Goal: Task Accomplishment & Management: Manage account settings

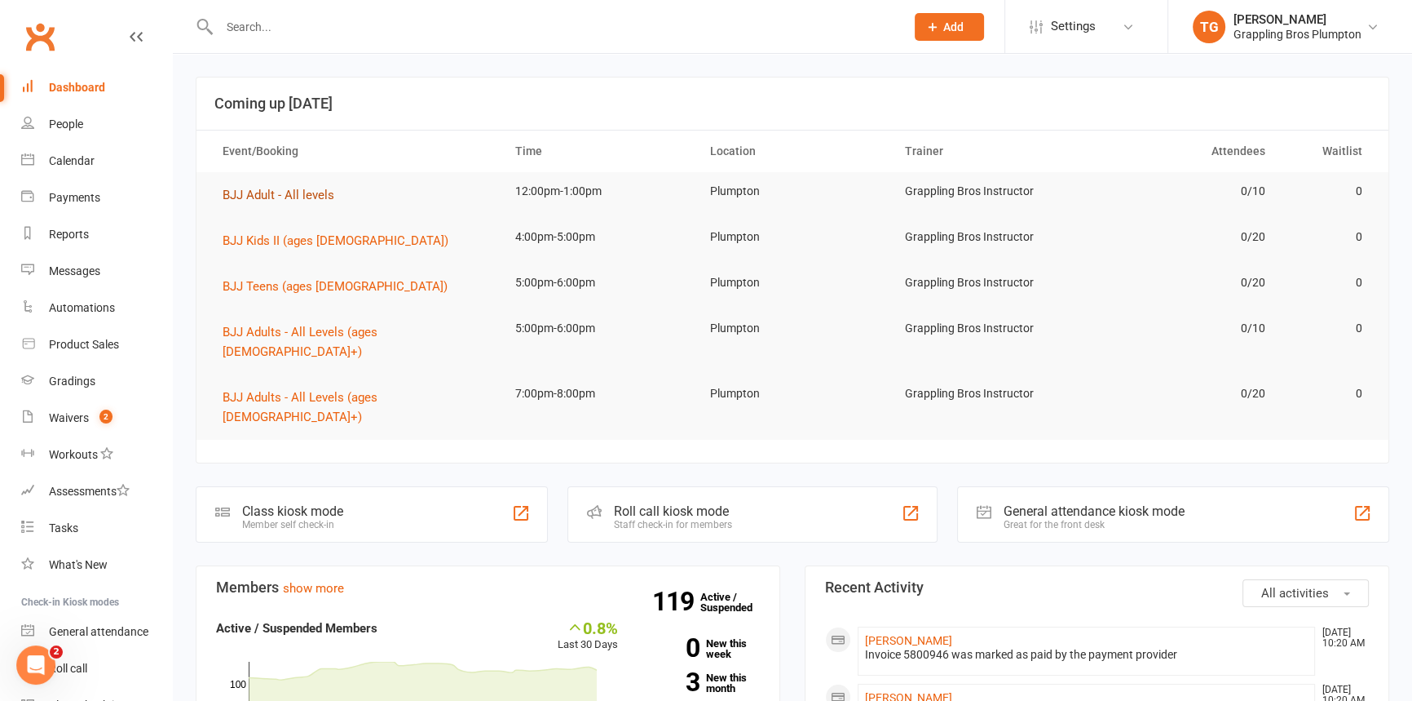
click at [245, 196] on span "BJJ Adult - All levels" at bounding box center [279, 195] width 112 height 15
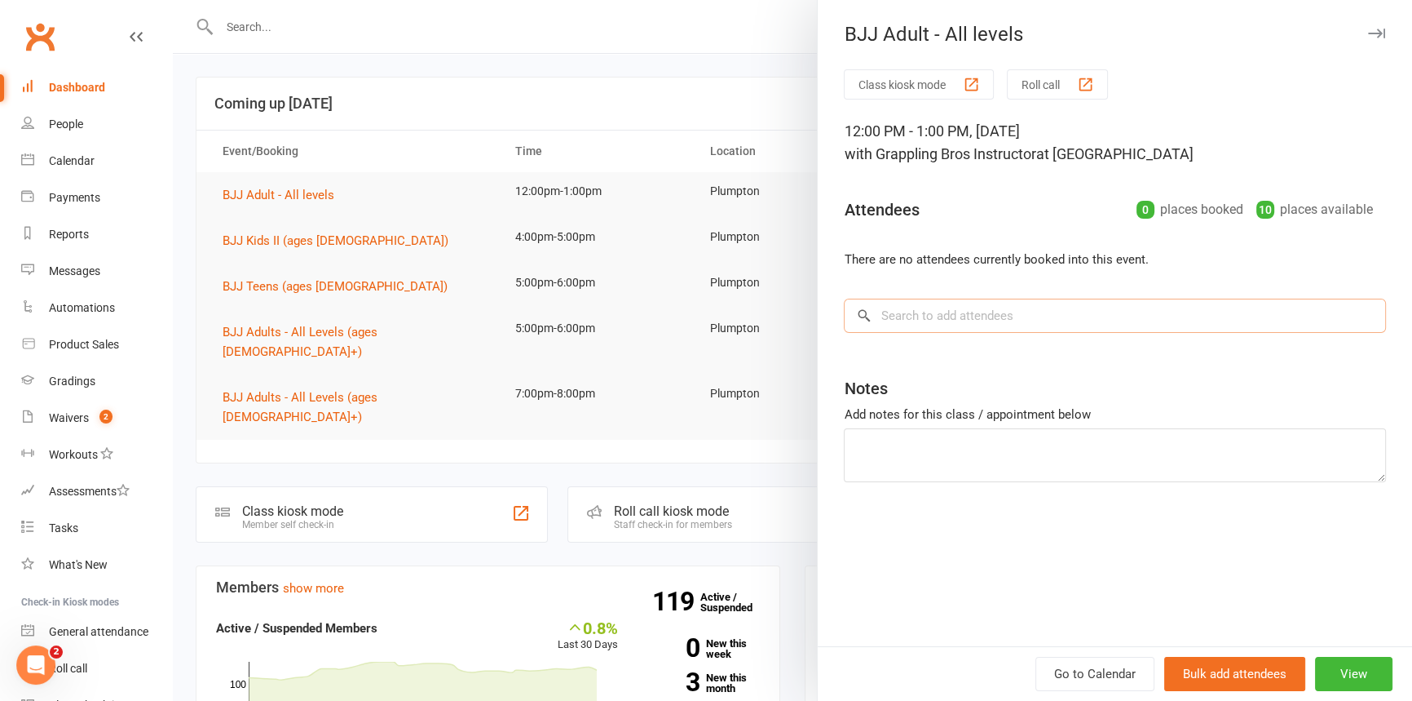
click at [938, 314] on input "search" at bounding box center [1115, 315] width 542 height 34
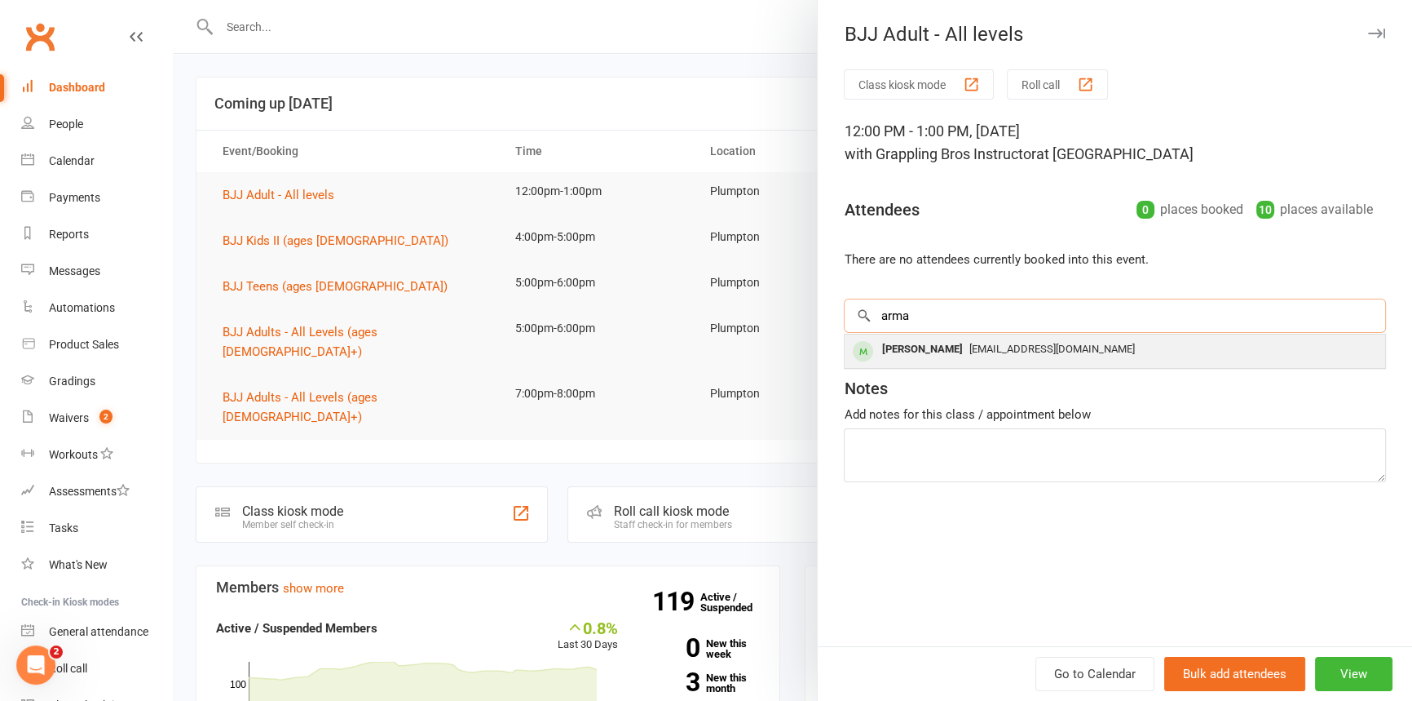
type input "arma"
click at [905, 356] on div "[PERSON_NAME]" at bounding box center [922, 350] width 94 height 24
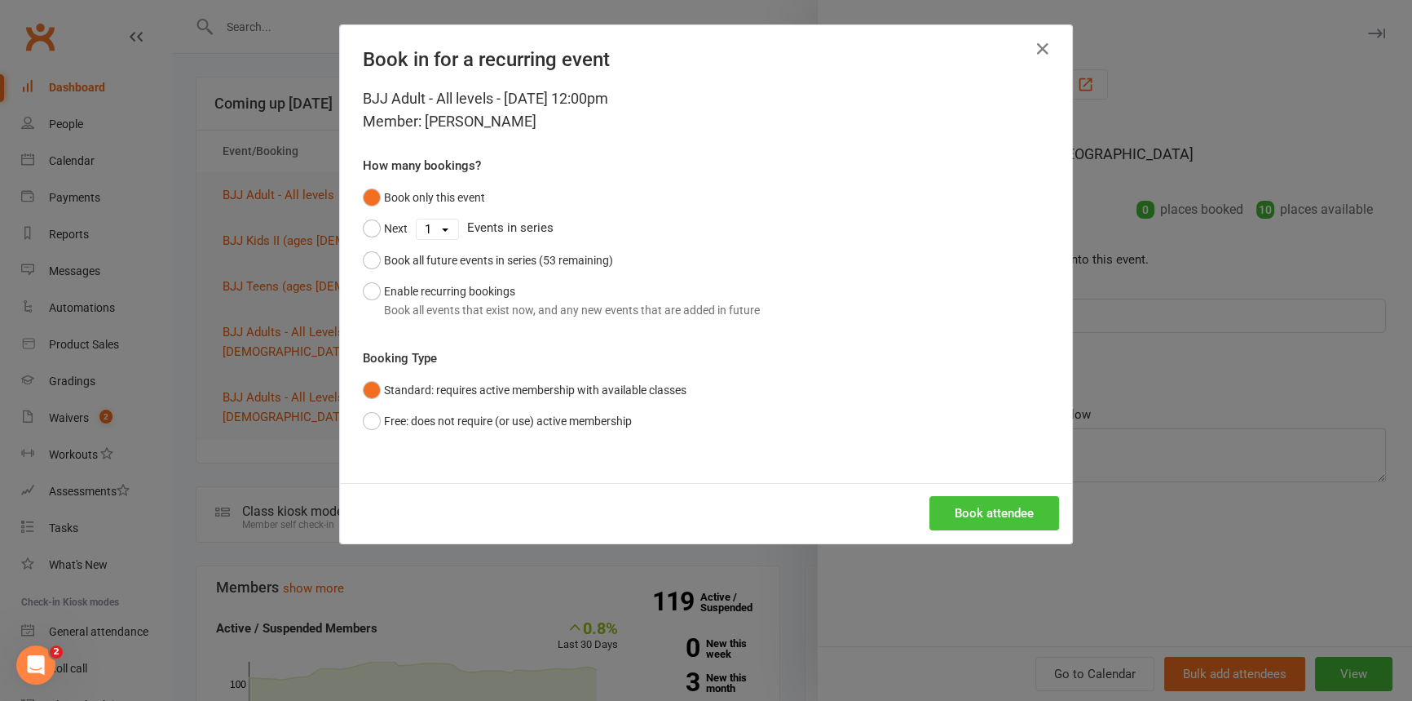
click at [962, 509] on button "Book attendee" at bounding box center [995, 513] width 130 height 34
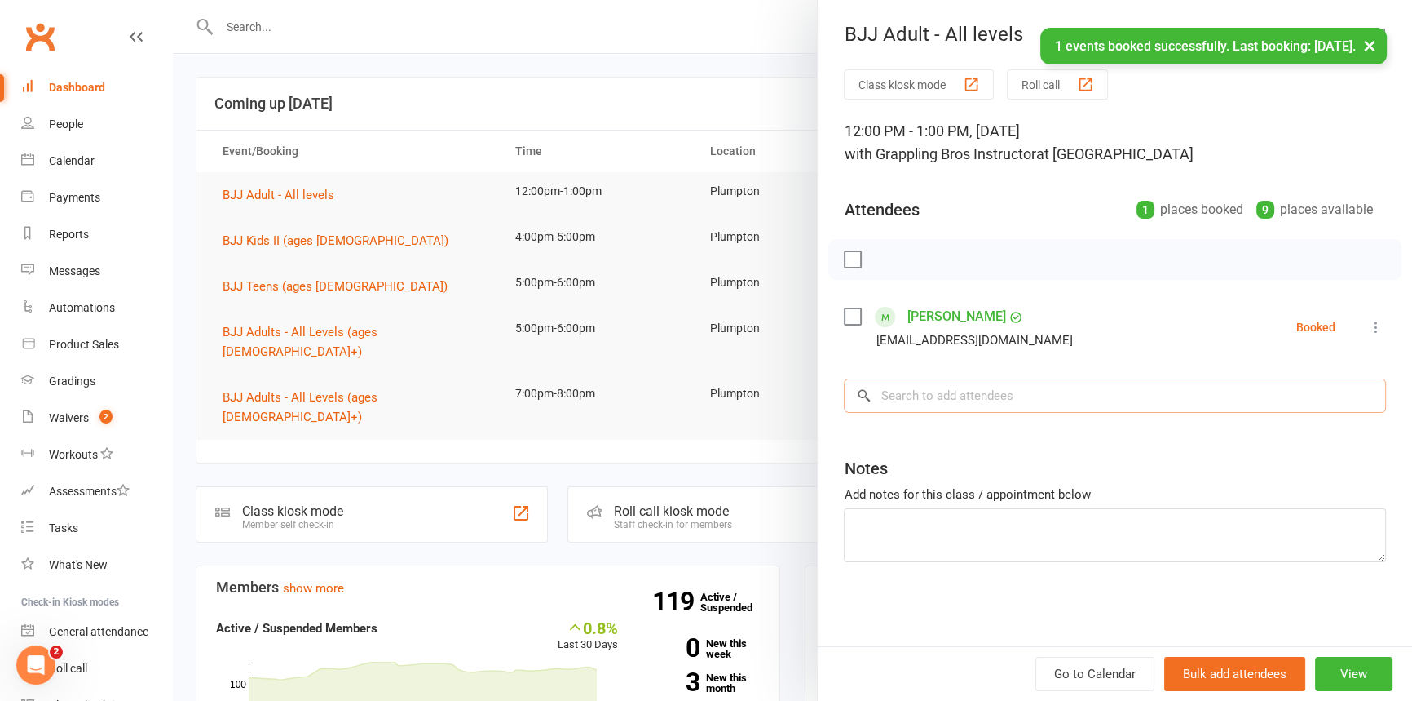
click at [904, 391] on input "search" at bounding box center [1115, 395] width 542 height 34
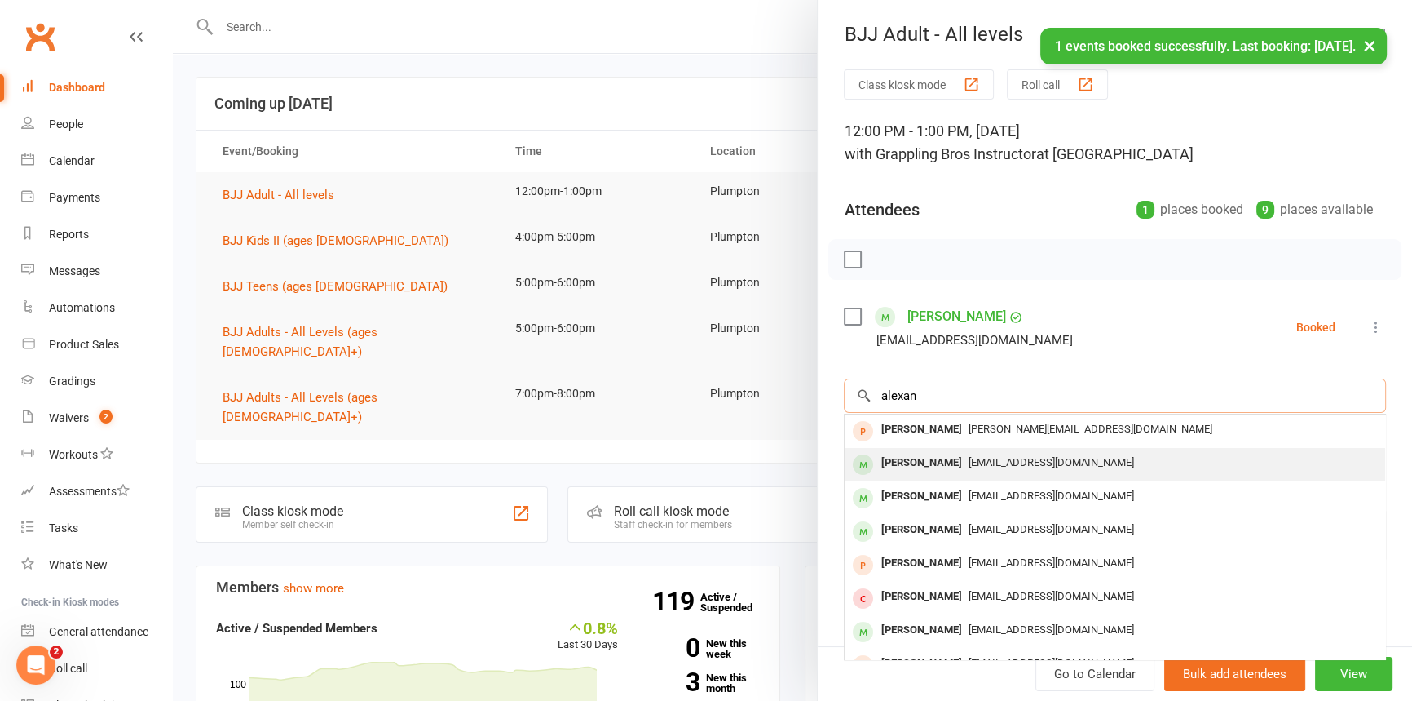
type input "alexan"
click at [919, 462] on div "[PERSON_NAME]" at bounding box center [922, 463] width 94 height 24
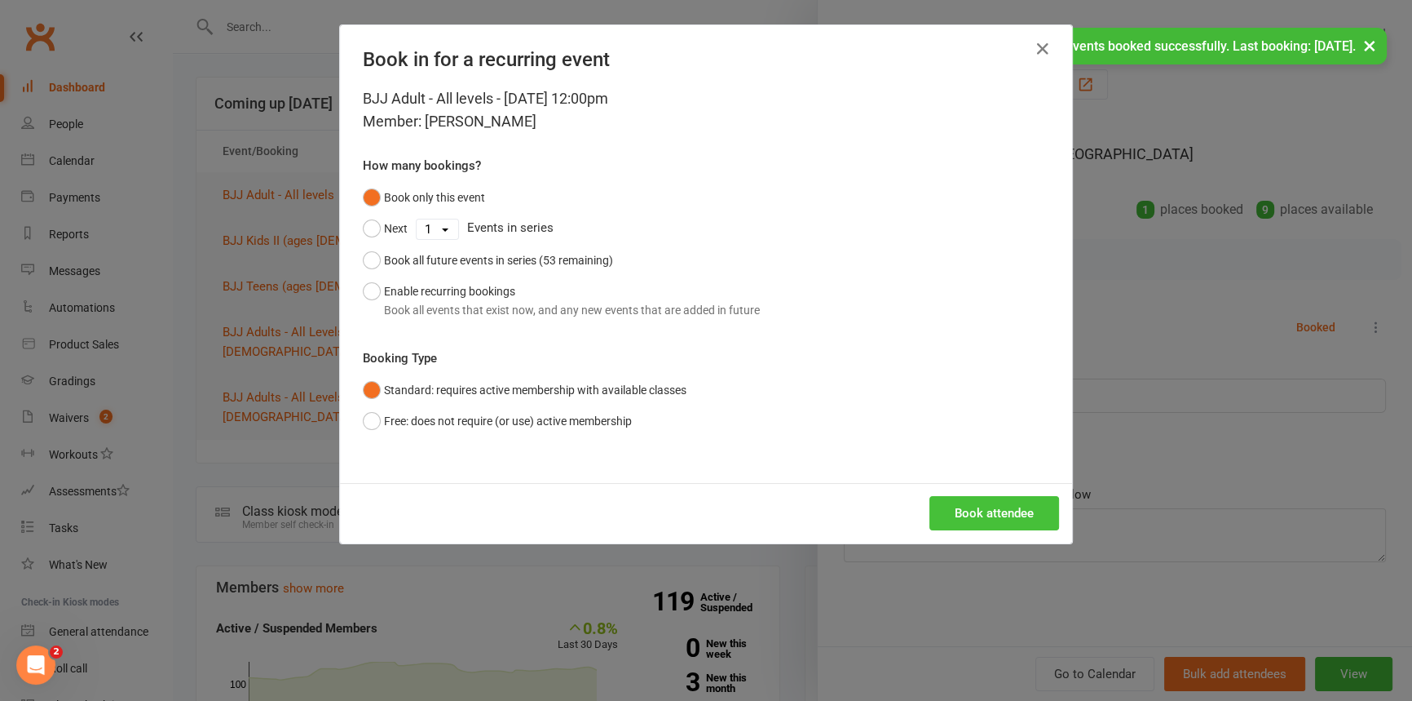
click at [976, 519] on button "Book attendee" at bounding box center [995, 513] width 130 height 34
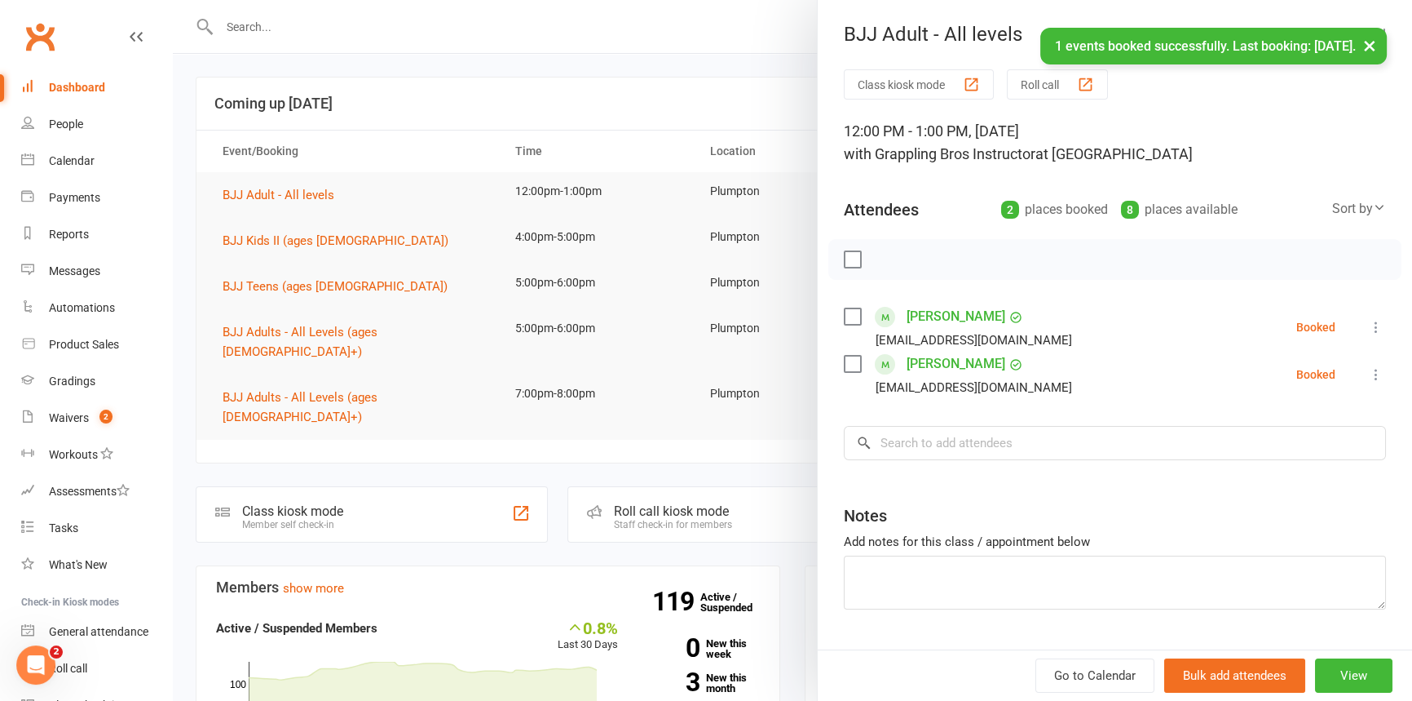
click at [1368, 327] on icon at bounding box center [1376, 327] width 16 height 16
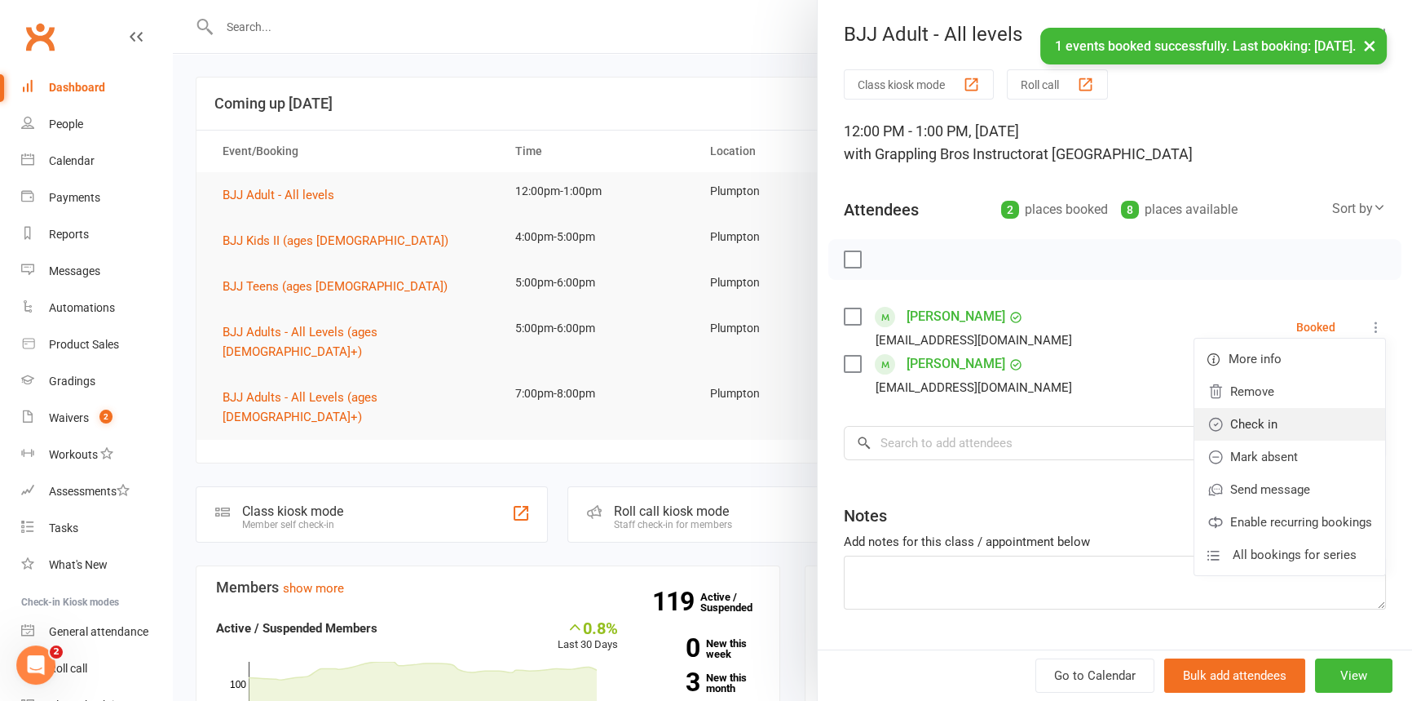
click at [1286, 408] on link "Check in" at bounding box center [1290, 424] width 191 height 33
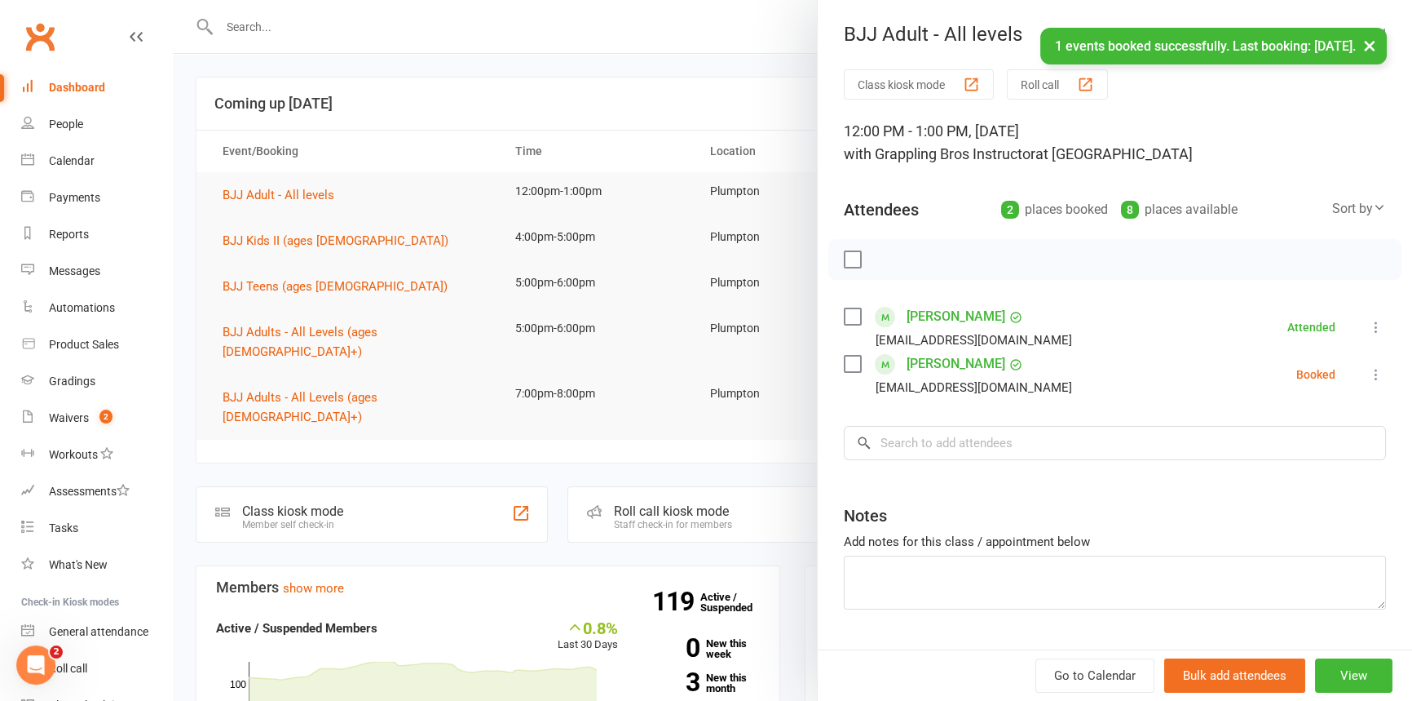
click at [1368, 369] on icon at bounding box center [1376, 374] width 16 height 16
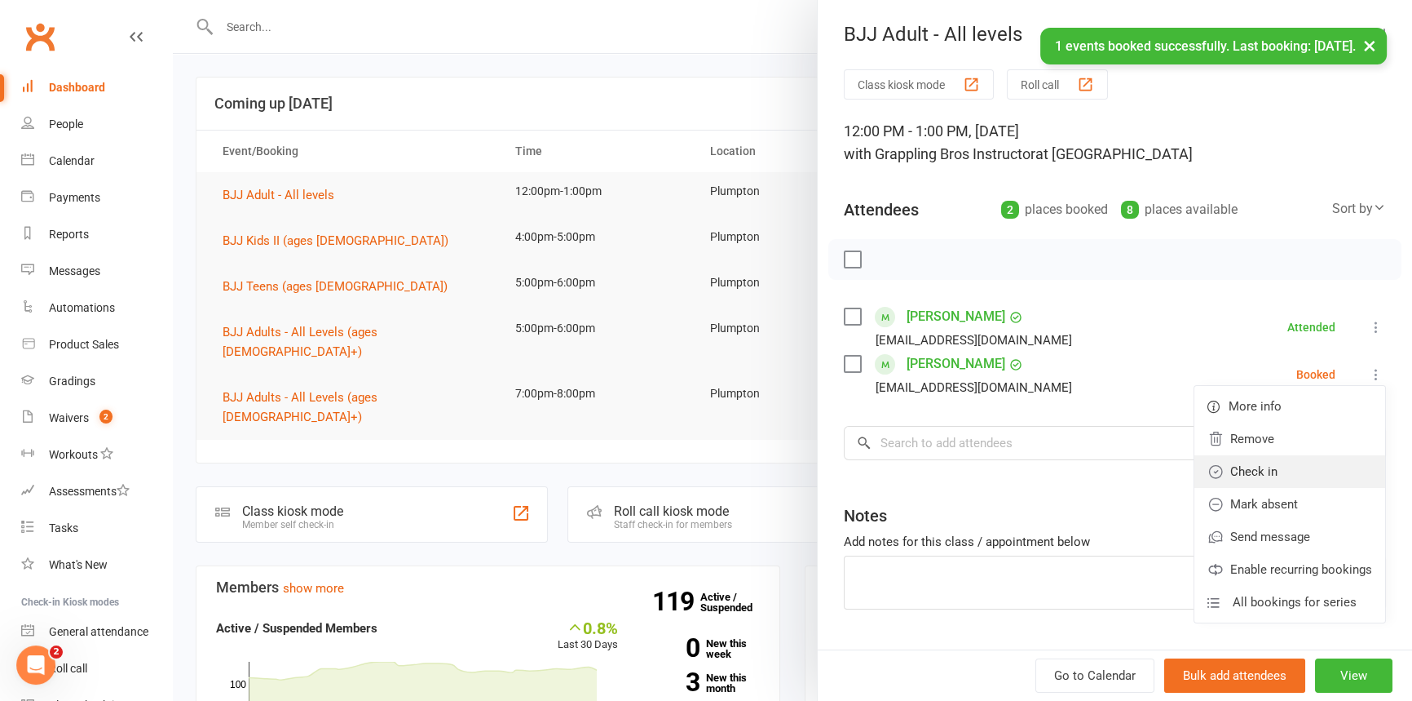
click at [1264, 478] on link "Check in" at bounding box center [1290, 471] width 191 height 33
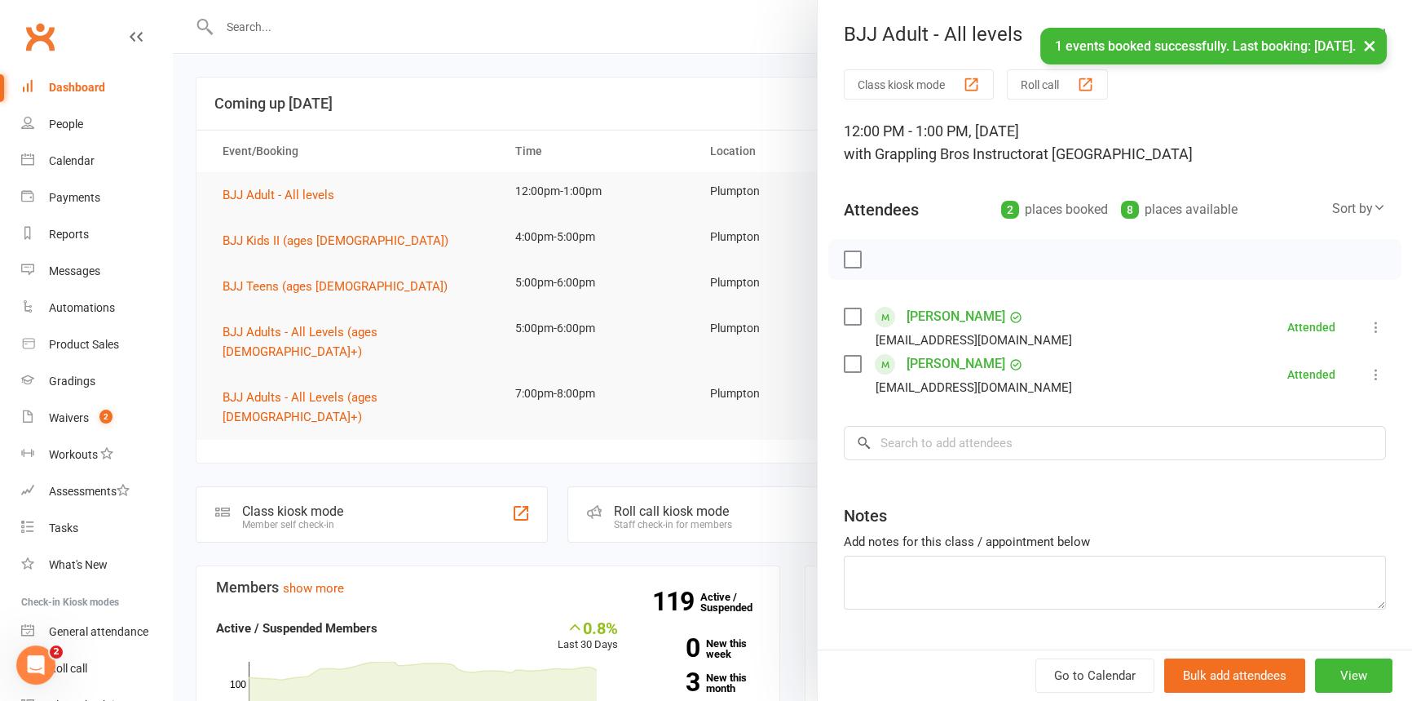
click at [253, 241] on div at bounding box center [793, 350] width 1240 height 701
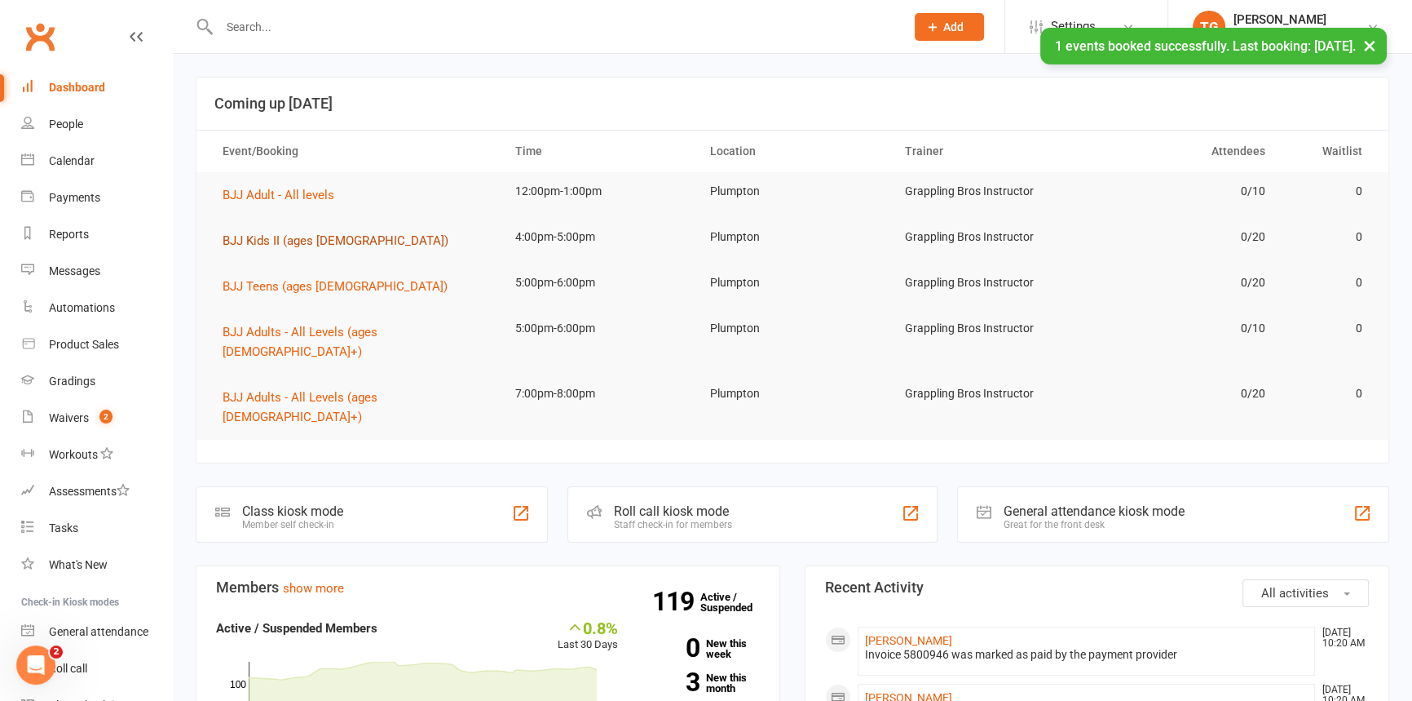
click at [250, 236] on span "BJJ Kids II (ages [DEMOGRAPHIC_DATA])" at bounding box center [336, 240] width 226 height 15
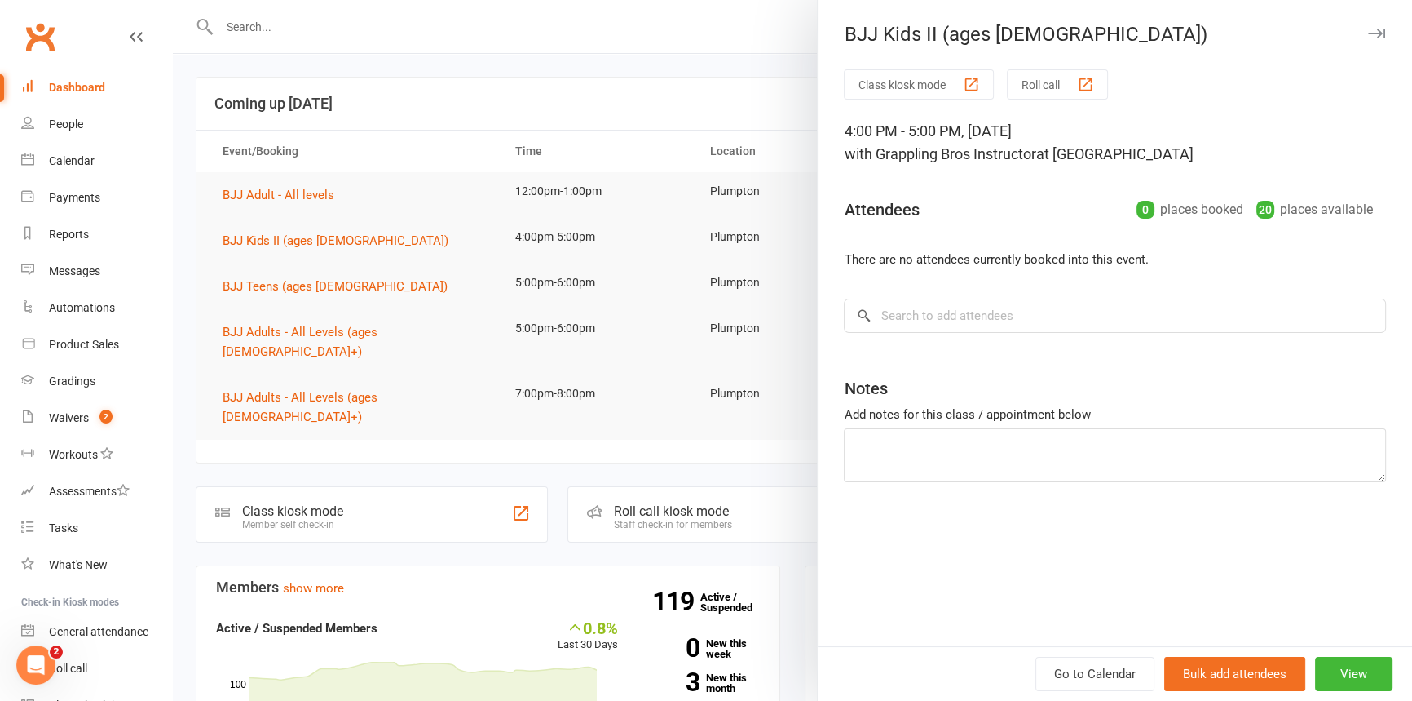
click at [1368, 29] on icon "button" at bounding box center [1376, 34] width 17 height 10
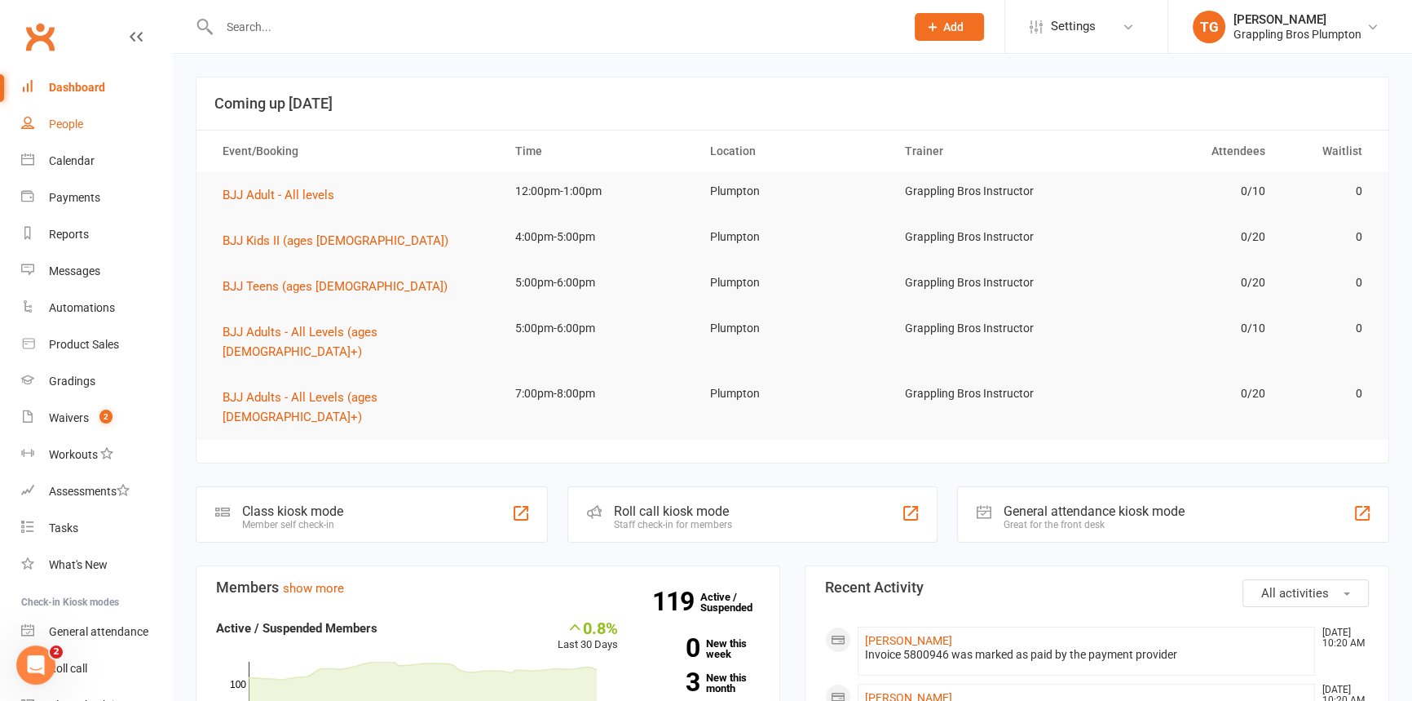
click at [55, 125] on div "People" at bounding box center [66, 123] width 34 height 13
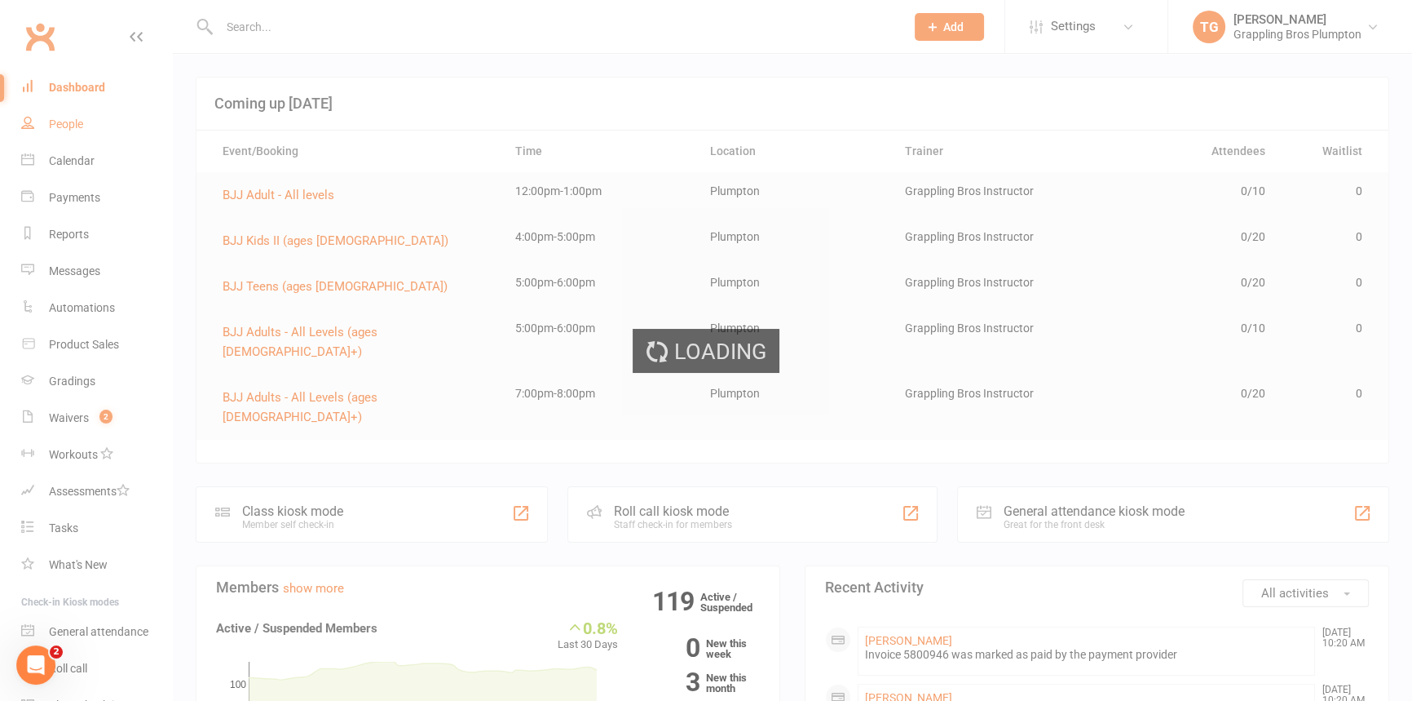
select select "100"
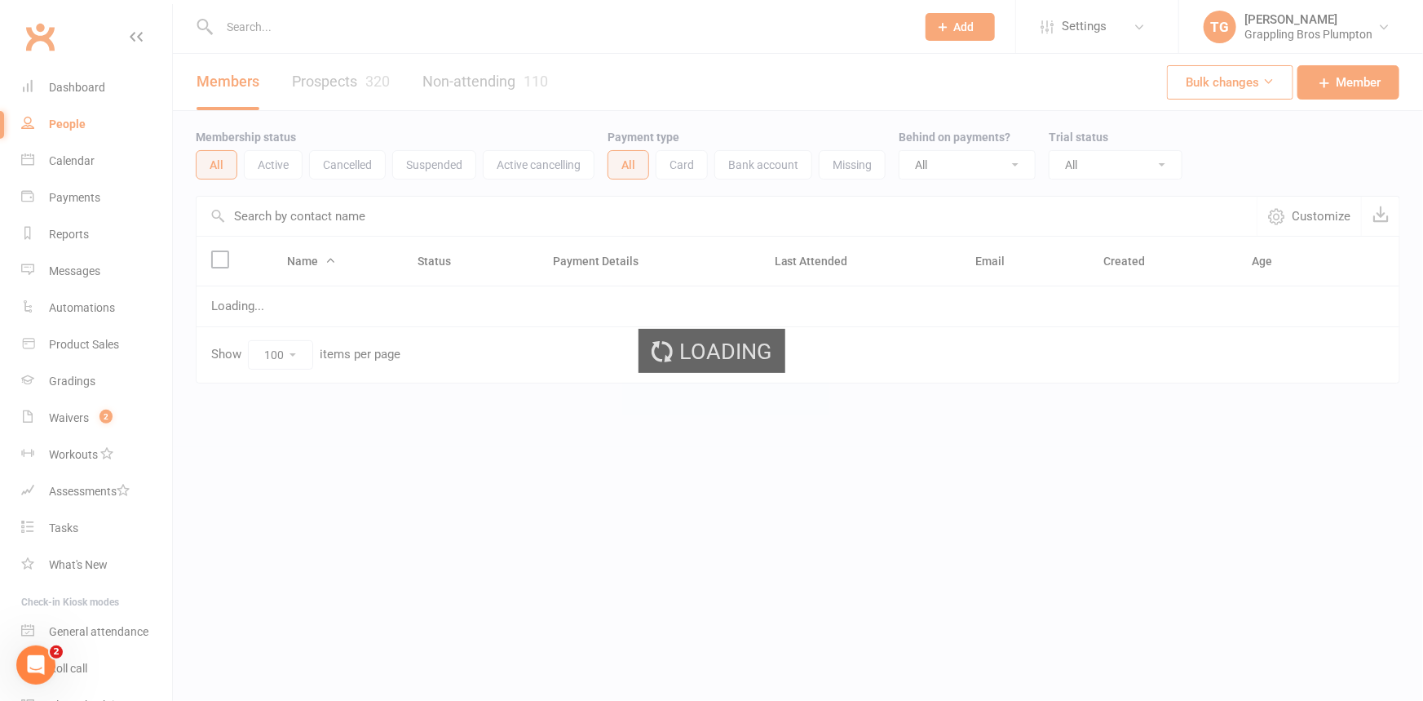
click at [241, 29] on input "text" at bounding box center [559, 26] width 690 height 23
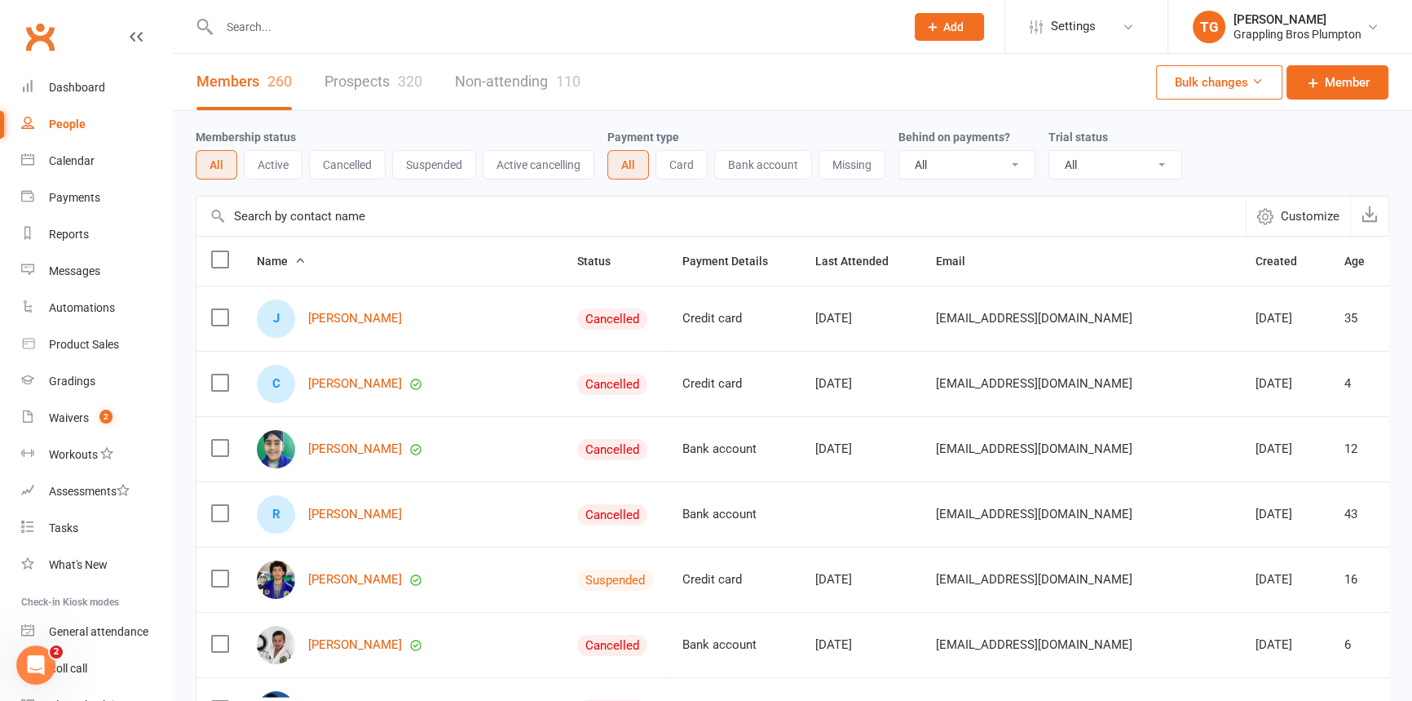
click at [242, 27] on input "text" at bounding box center [553, 26] width 679 height 23
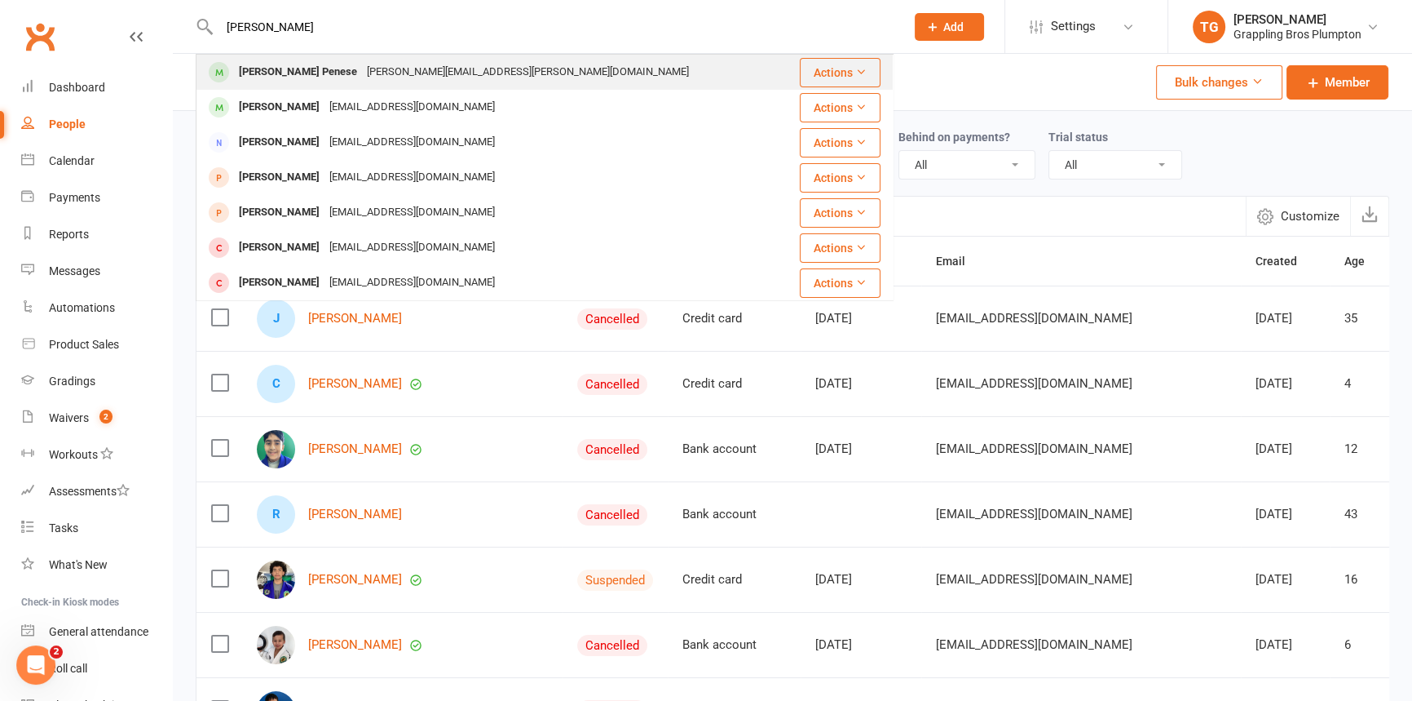
type input "[PERSON_NAME]"
click at [247, 73] on div "[PERSON_NAME] Penese" at bounding box center [298, 72] width 128 height 24
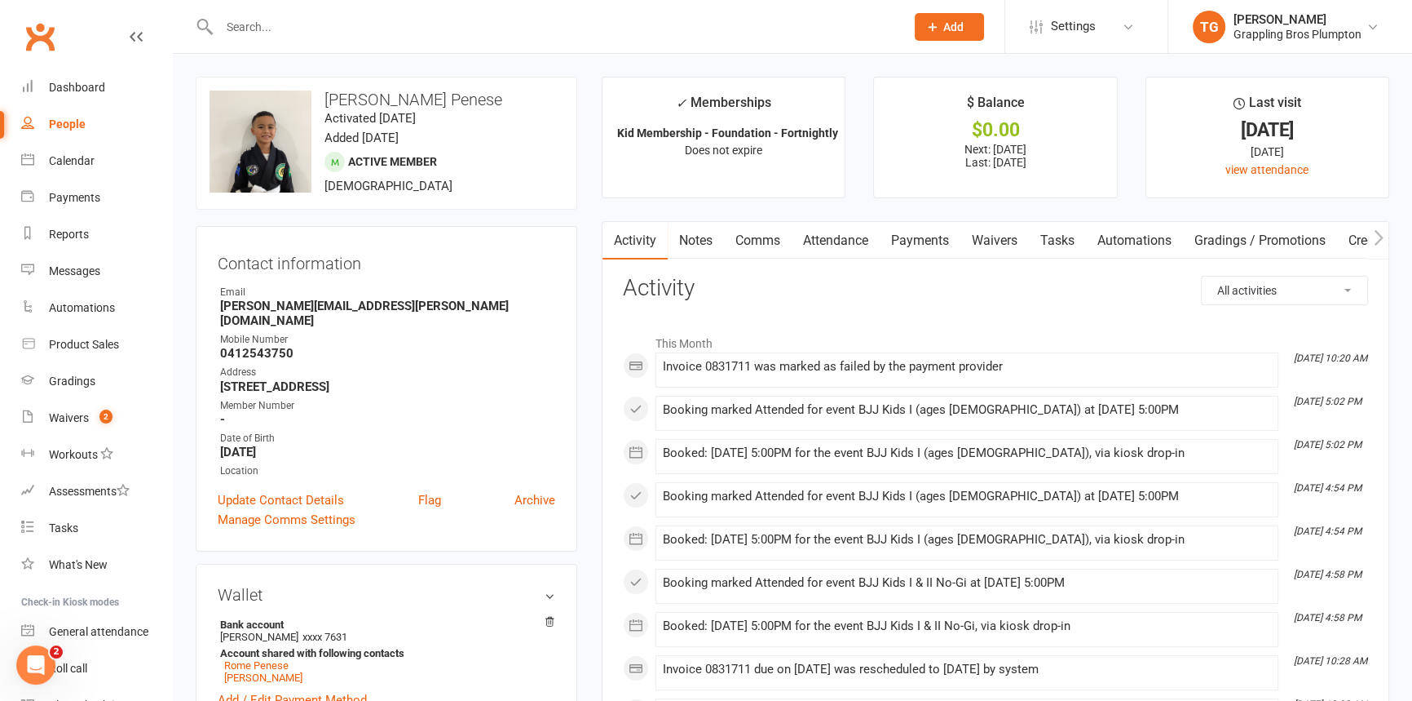
click at [907, 236] on link "Payments" at bounding box center [920, 241] width 81 height 38
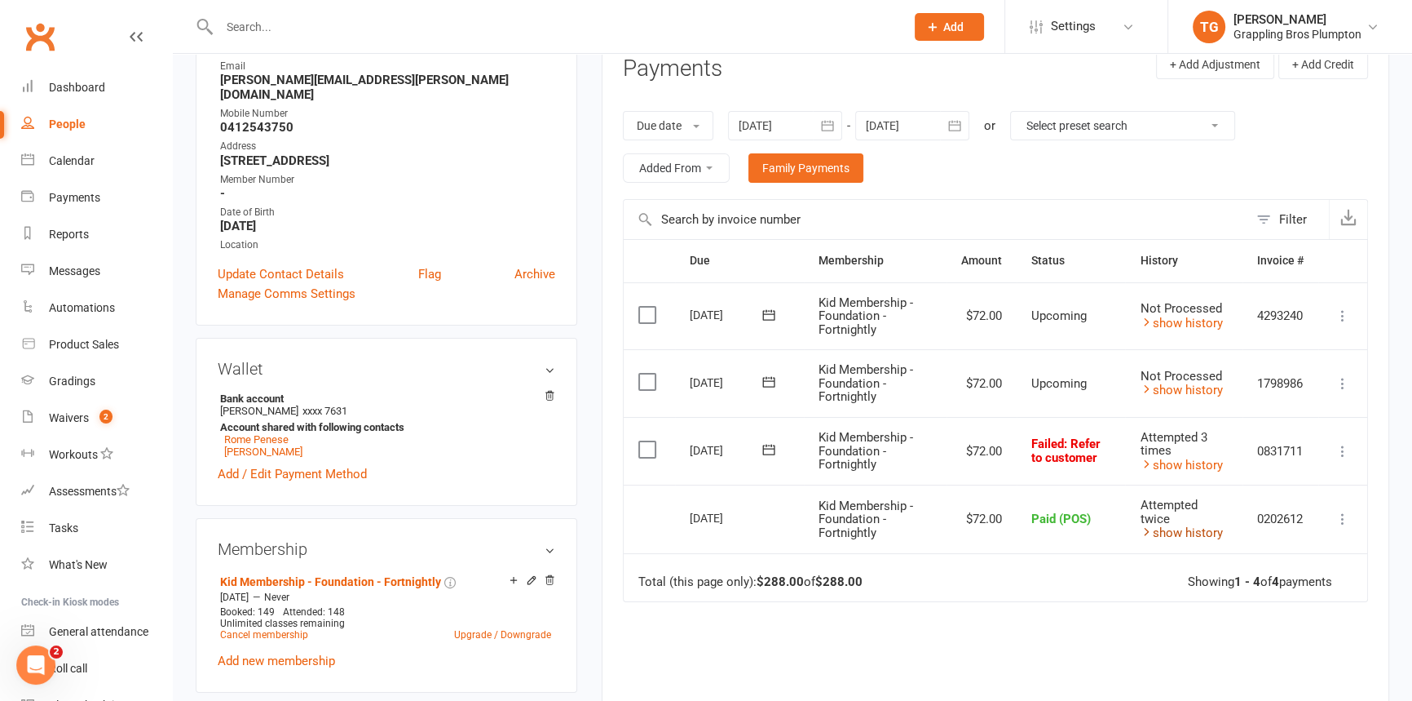
scroll to position [241, 0]
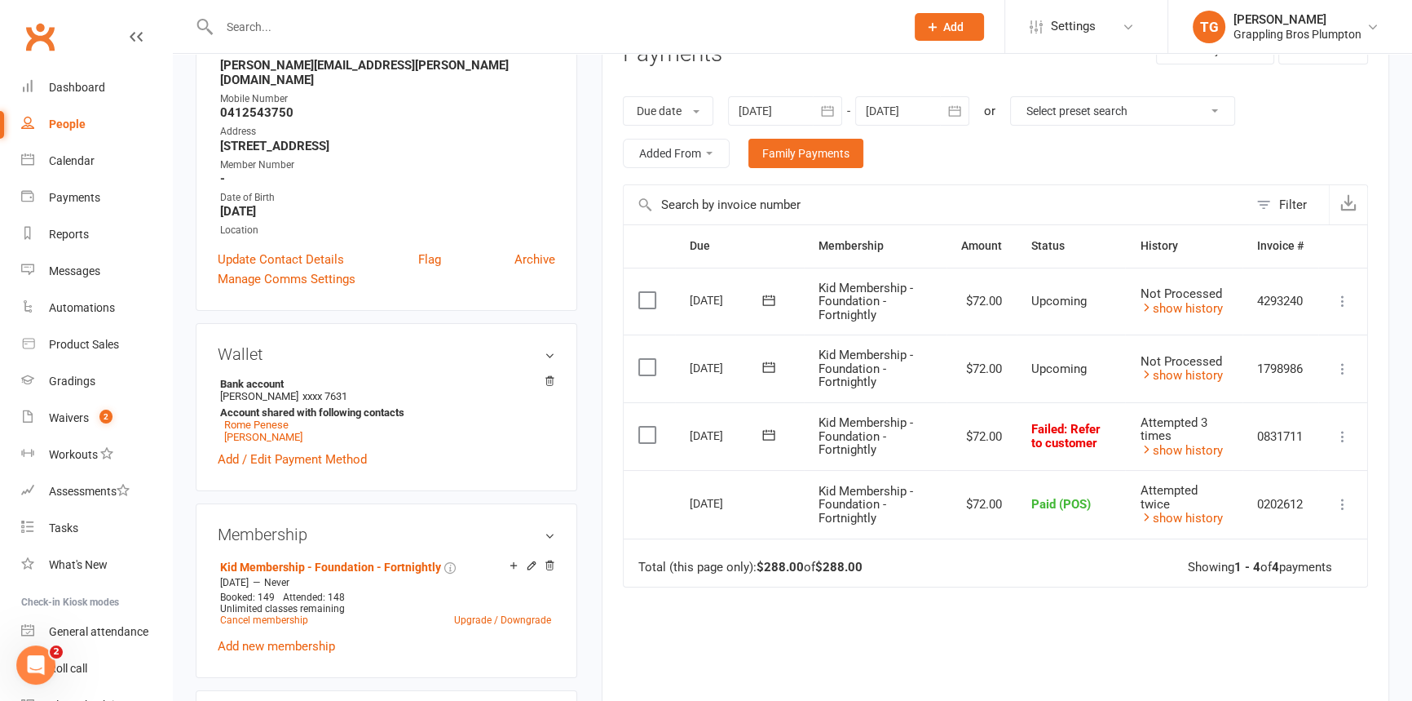
click at [1339, 434] on icon at bounding box center [1343, 436] width 16 height 16
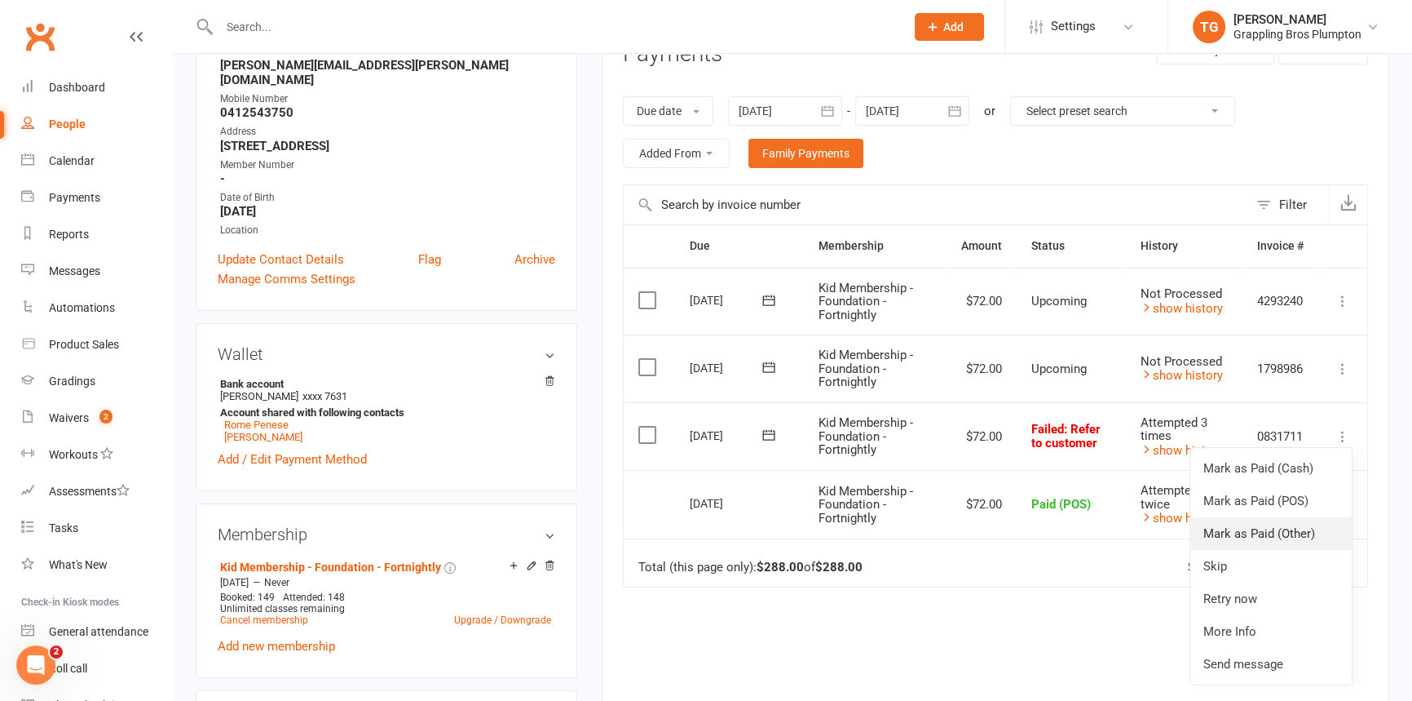
click at [1232, 531] on link "Mark as Paid (Other)" at bounding box center [1271, 533] width 161 height 33
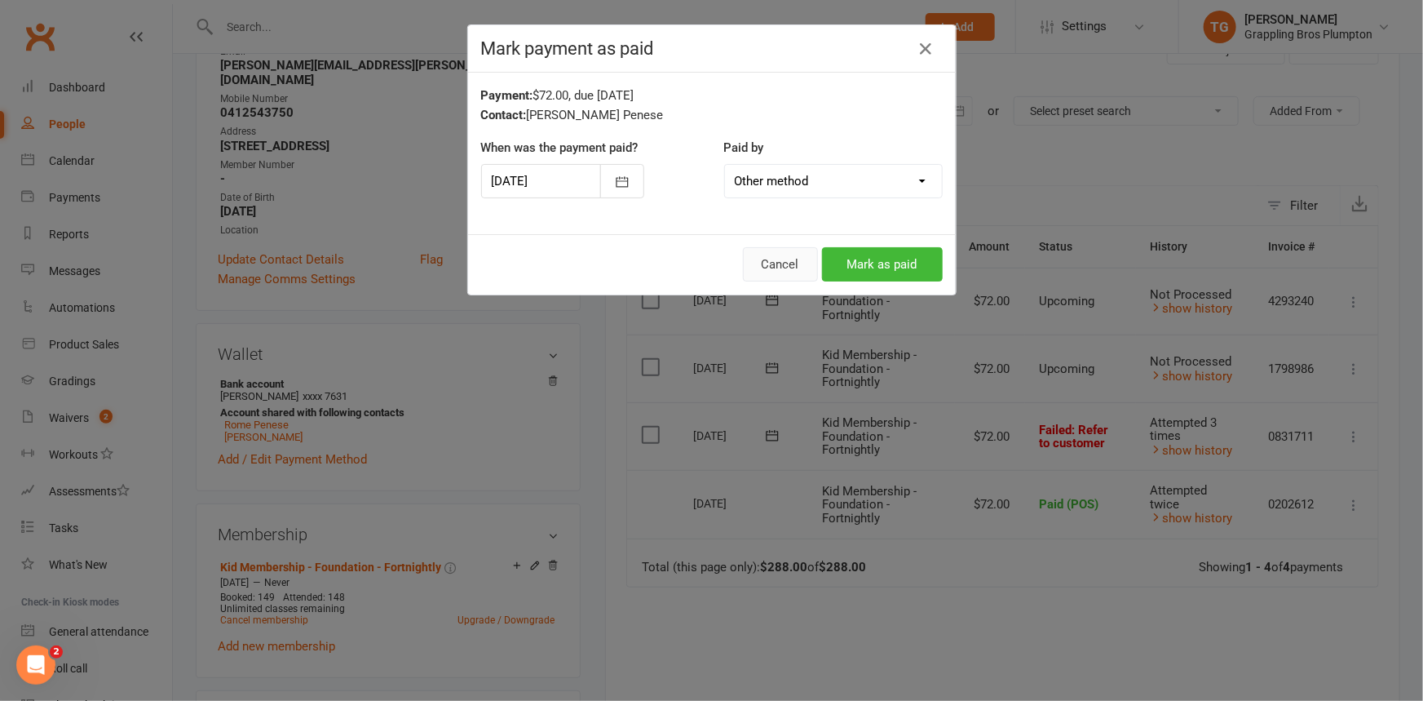
click at [767, 261] on button "Cancel" at bounding box center [780, 264] width 75 height 34
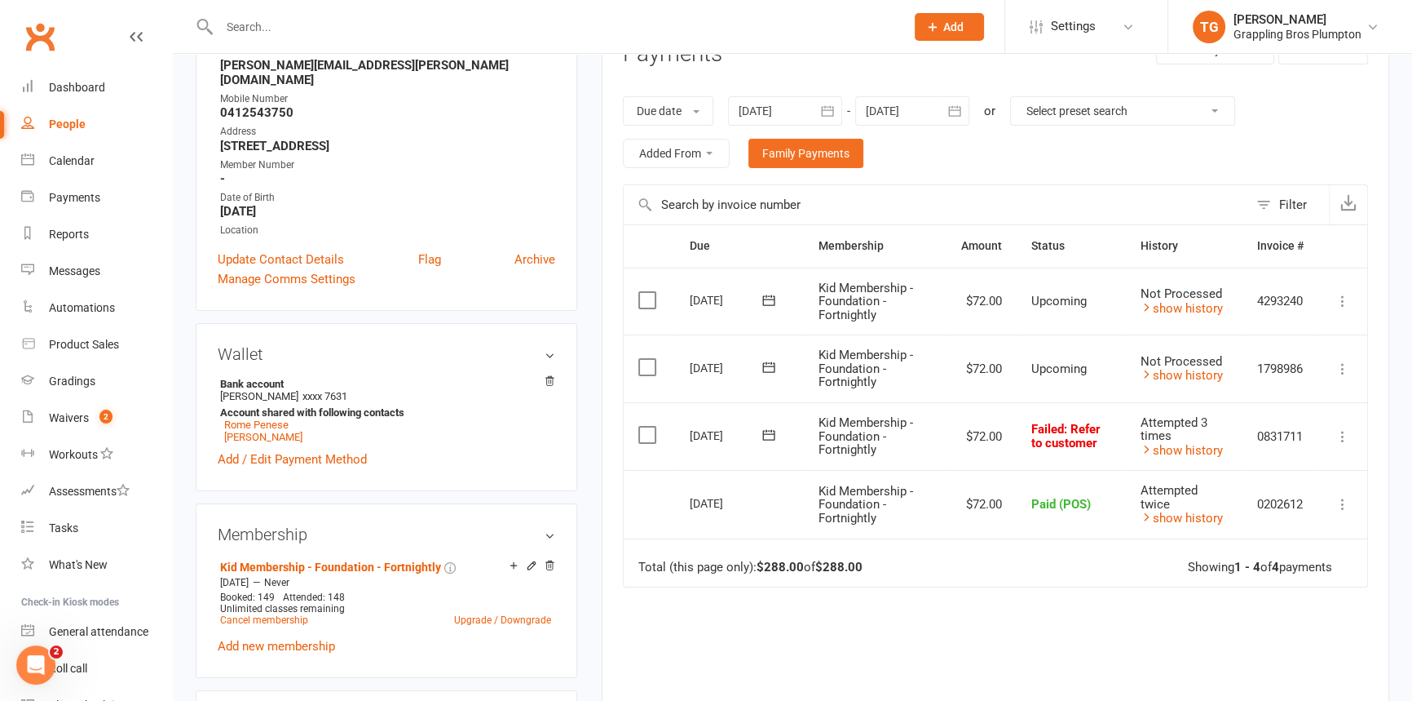
click at [1339, 432] on icon at bounding box center [1343, 436] width 16 height 16
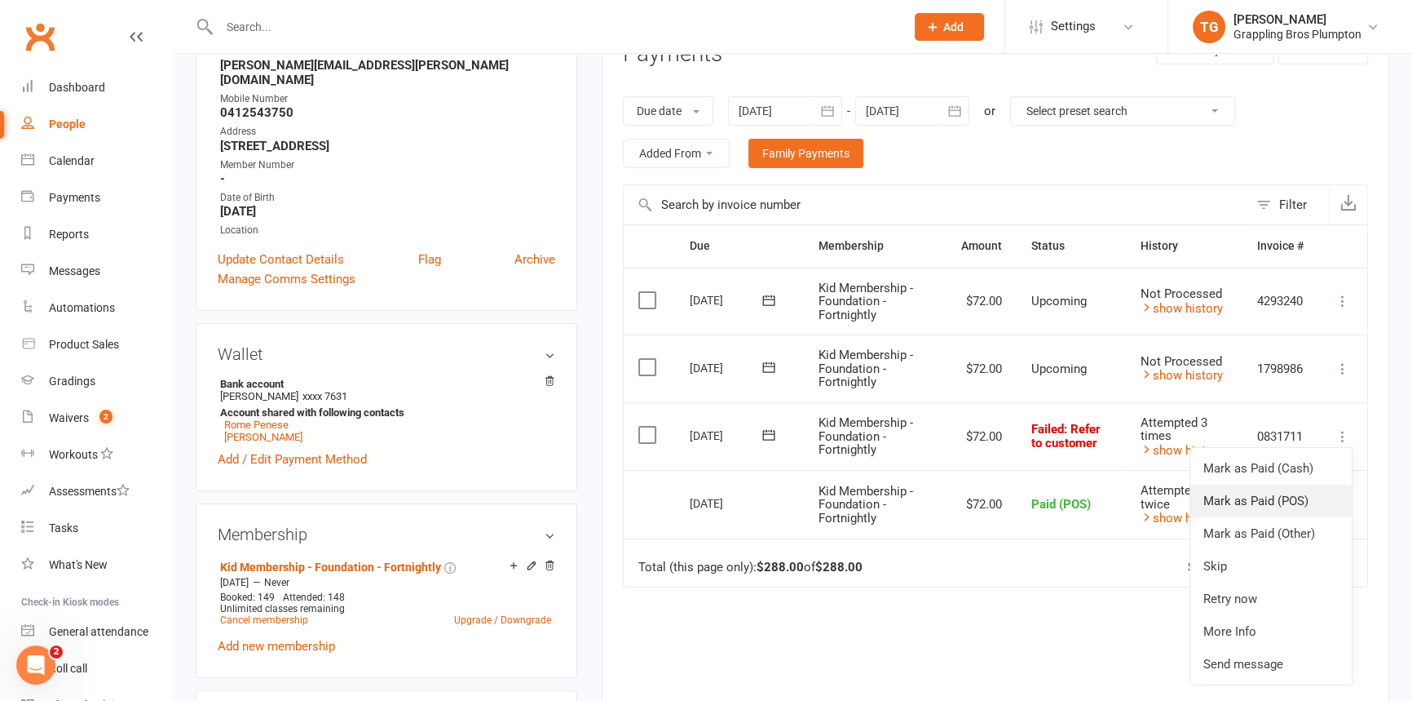
click at [1240, 500] on link "Mark as Paid (POS)" at bounding box center [1271, 500] width 161 height 33
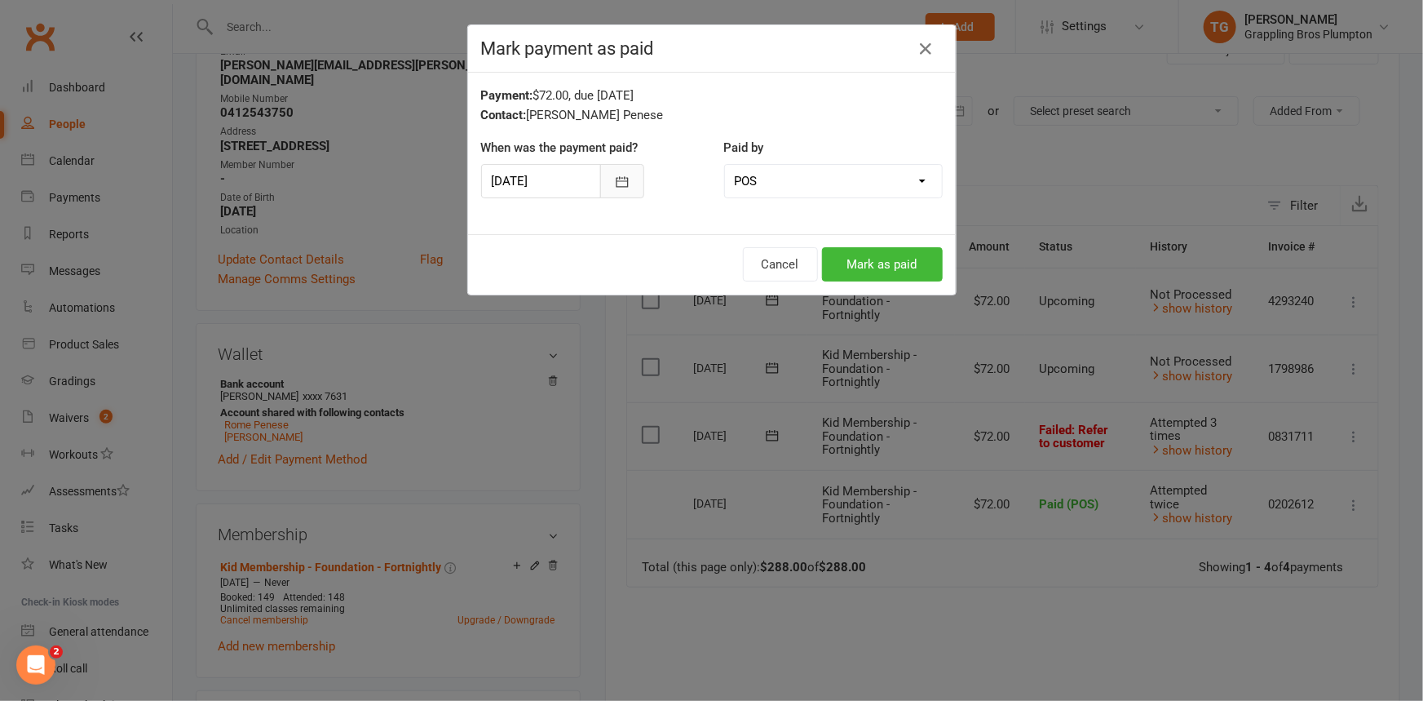
click at [620, 179] on icon "button" at bounding box center [622, 182] width 16 height 16
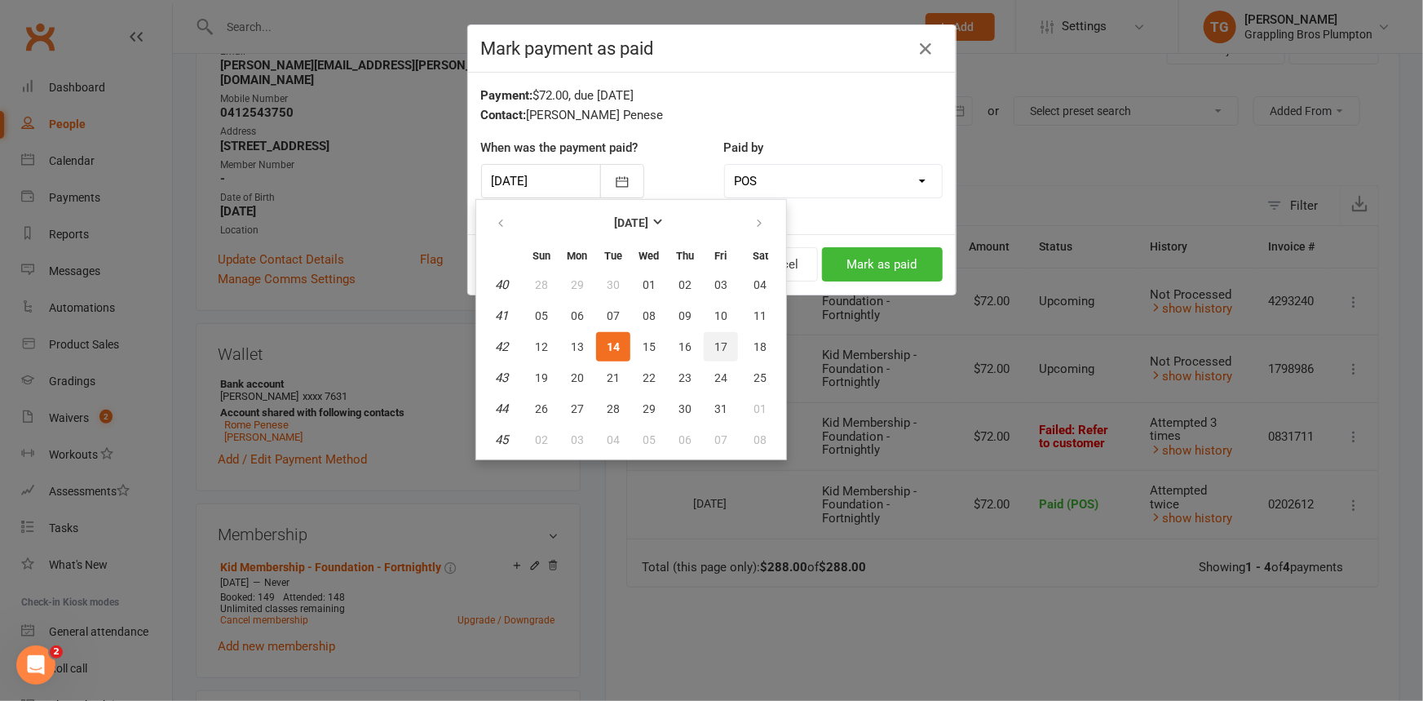
click at [717, 348] on span "17" at bounding box center [720, 346] width 13 height 13
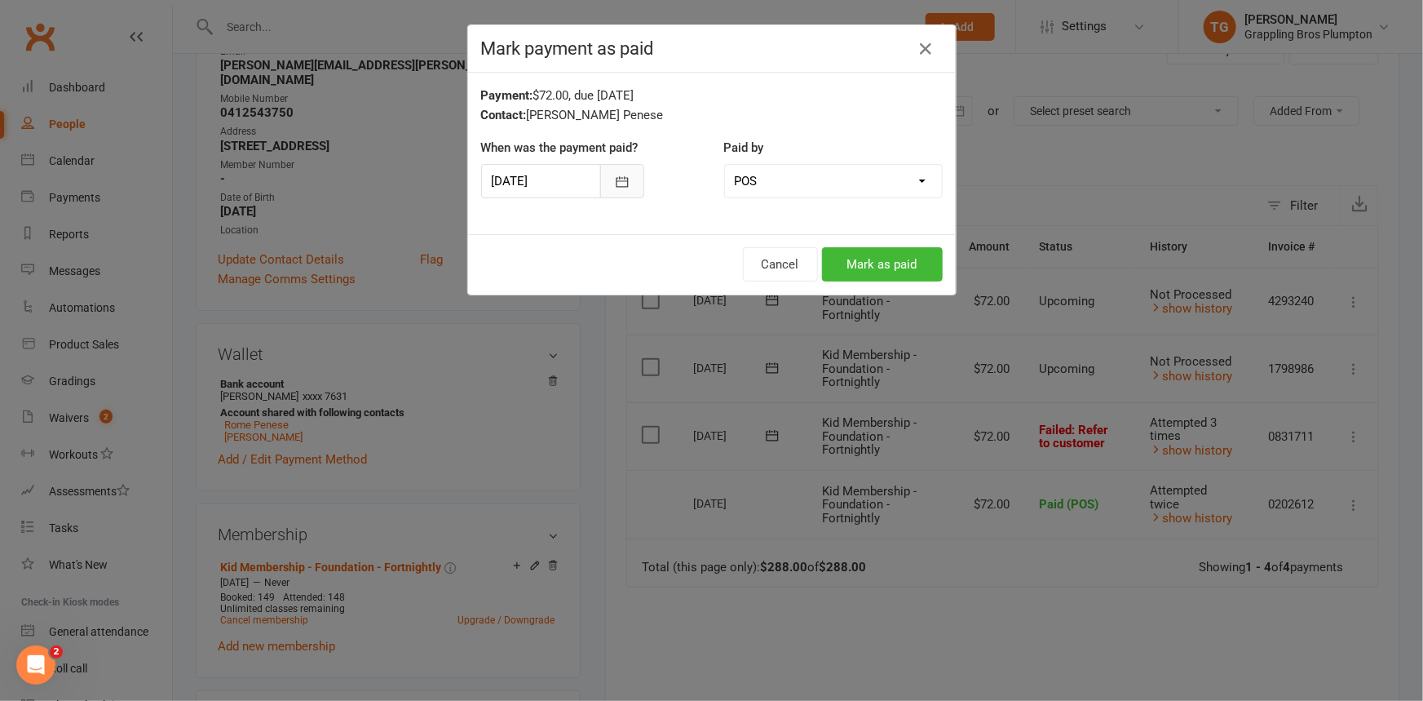
click at [629, 183] on button "button" at bounding box center [622, 181] width 44 height 34
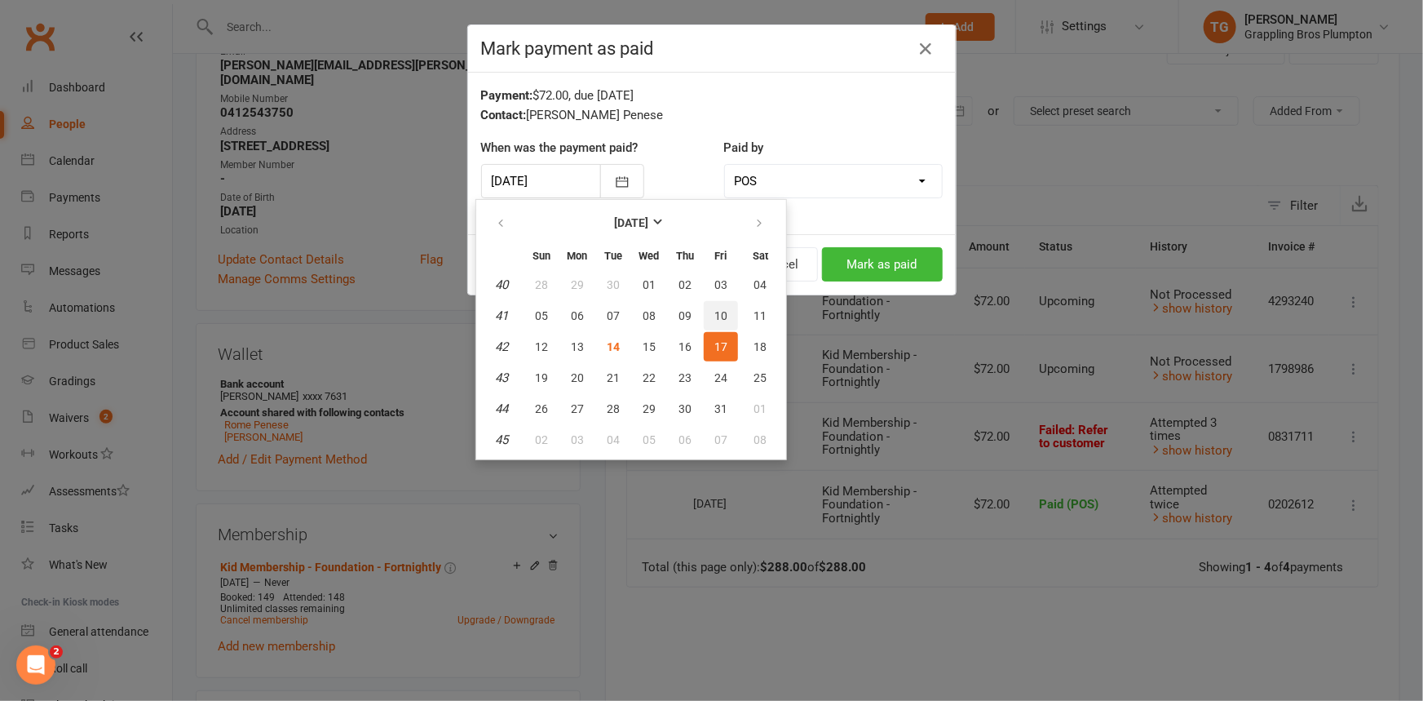
click at [717, 311] on span "10" at bounding box center [720, 315] width 13 height 13
type input "[DATE]"
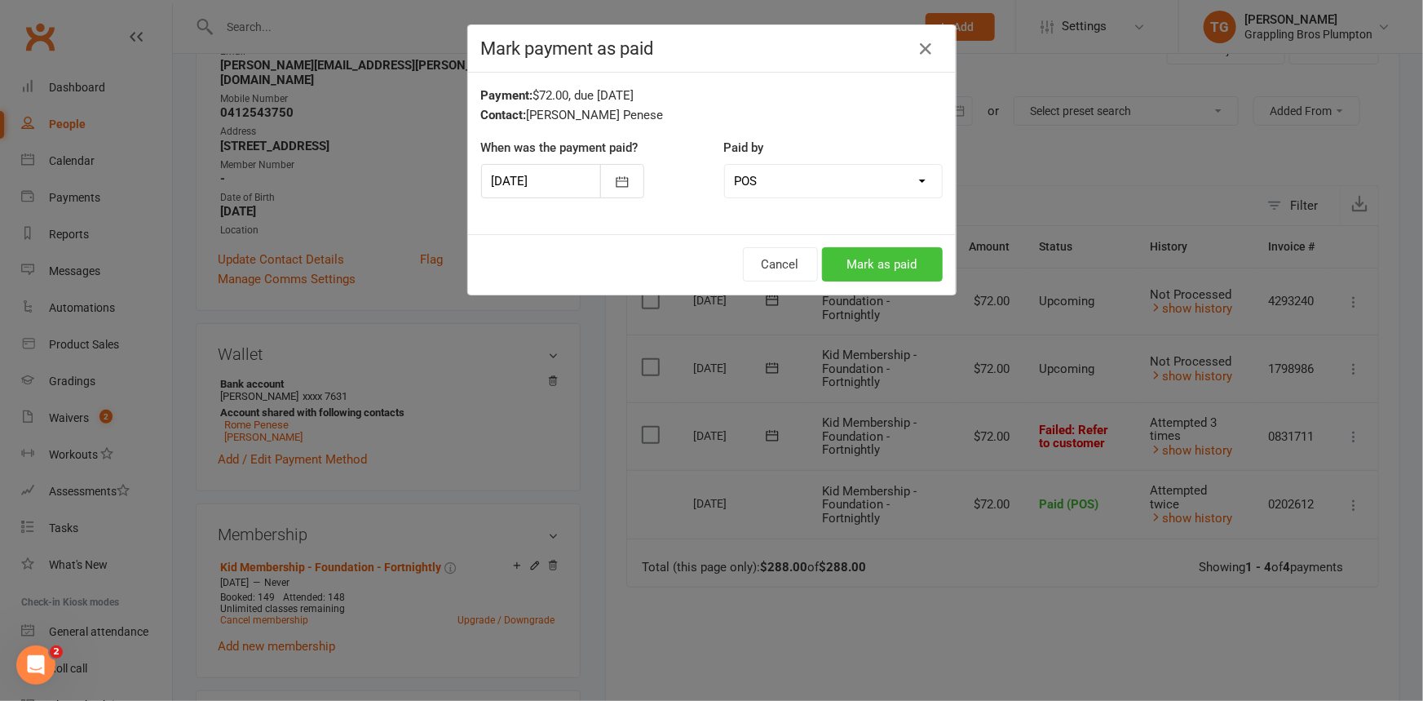
click at [879, 268] on button "Mark as paid" at bounding box center [882, 264] width 121 height 34
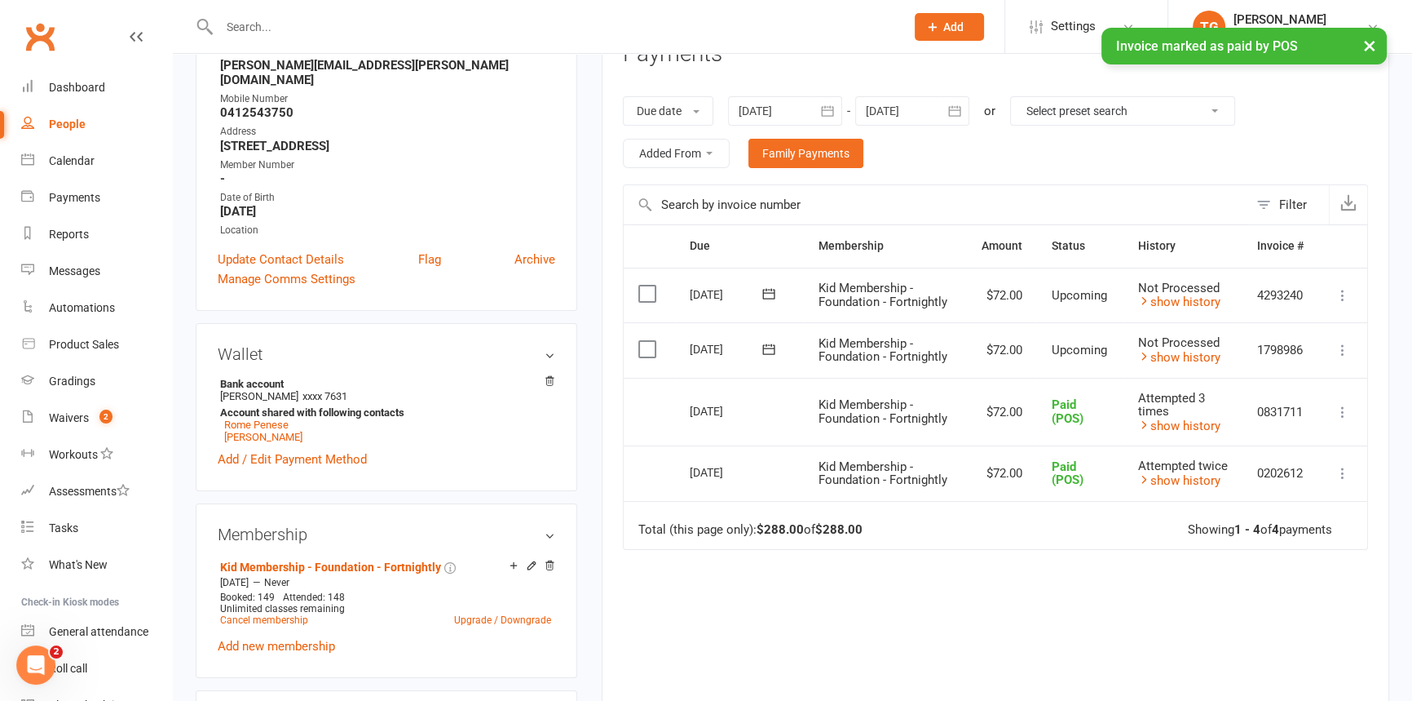
click at [265, 15] on input "text" at bounding box center [553, 26] width 679 height 23
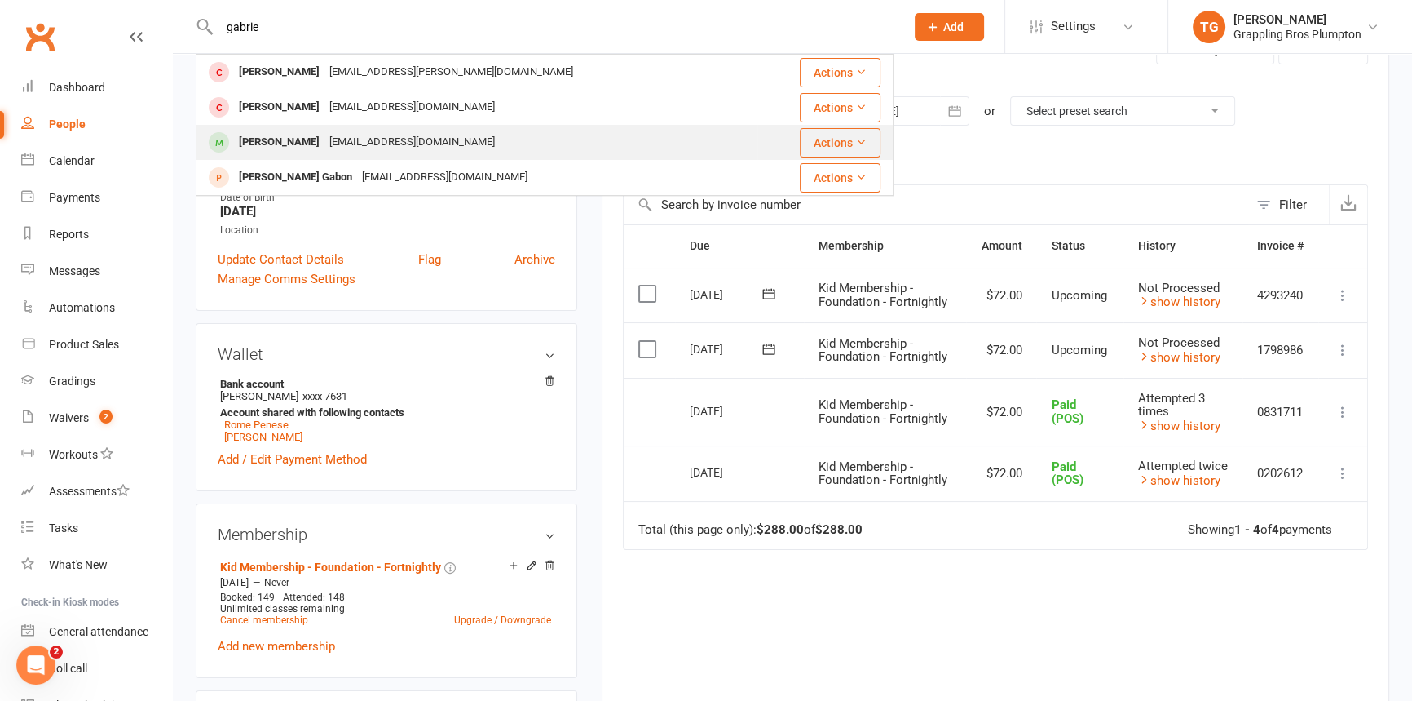
type input "gabrie"
click at [270, 148] on div "[PERSON_NAME]" at bounding box center [279, 142] width 91 height 24
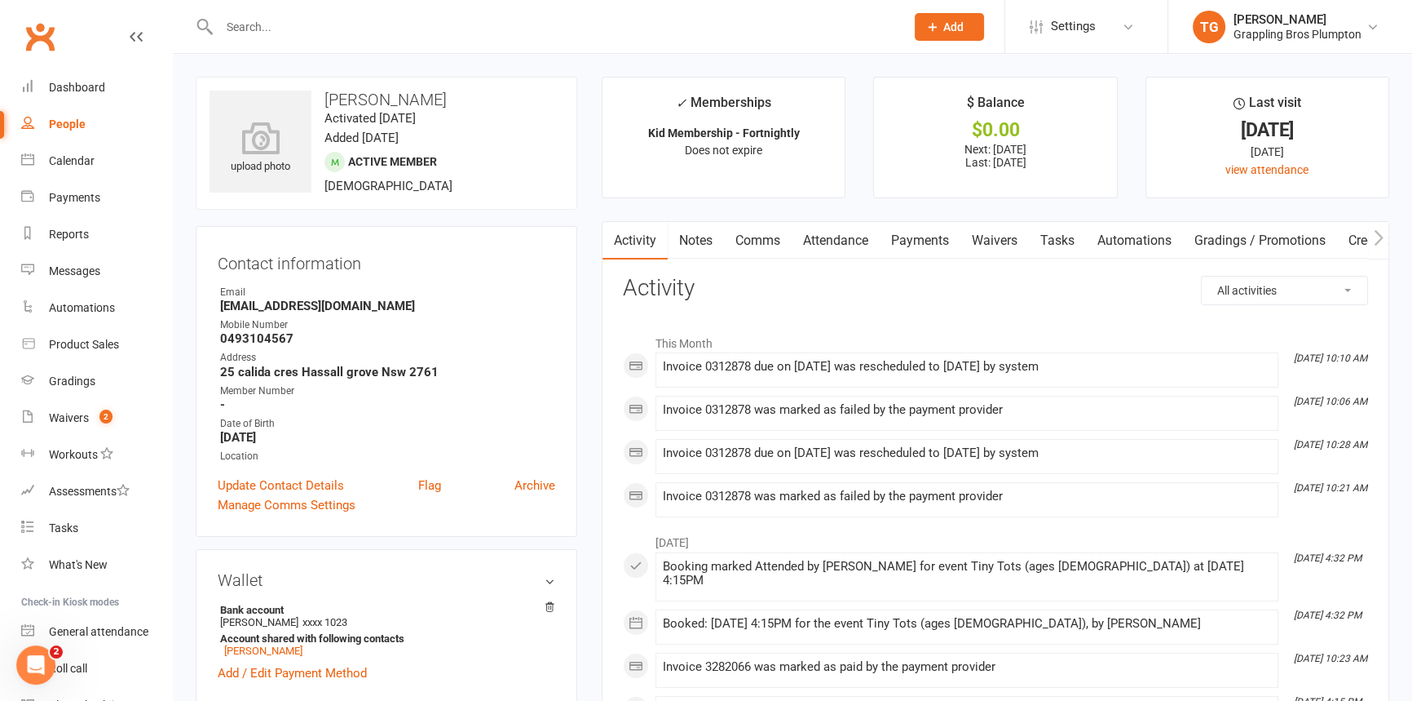
click at [915, 242] on link "Payments" at bounding box center [920, 241] width 81 height 38
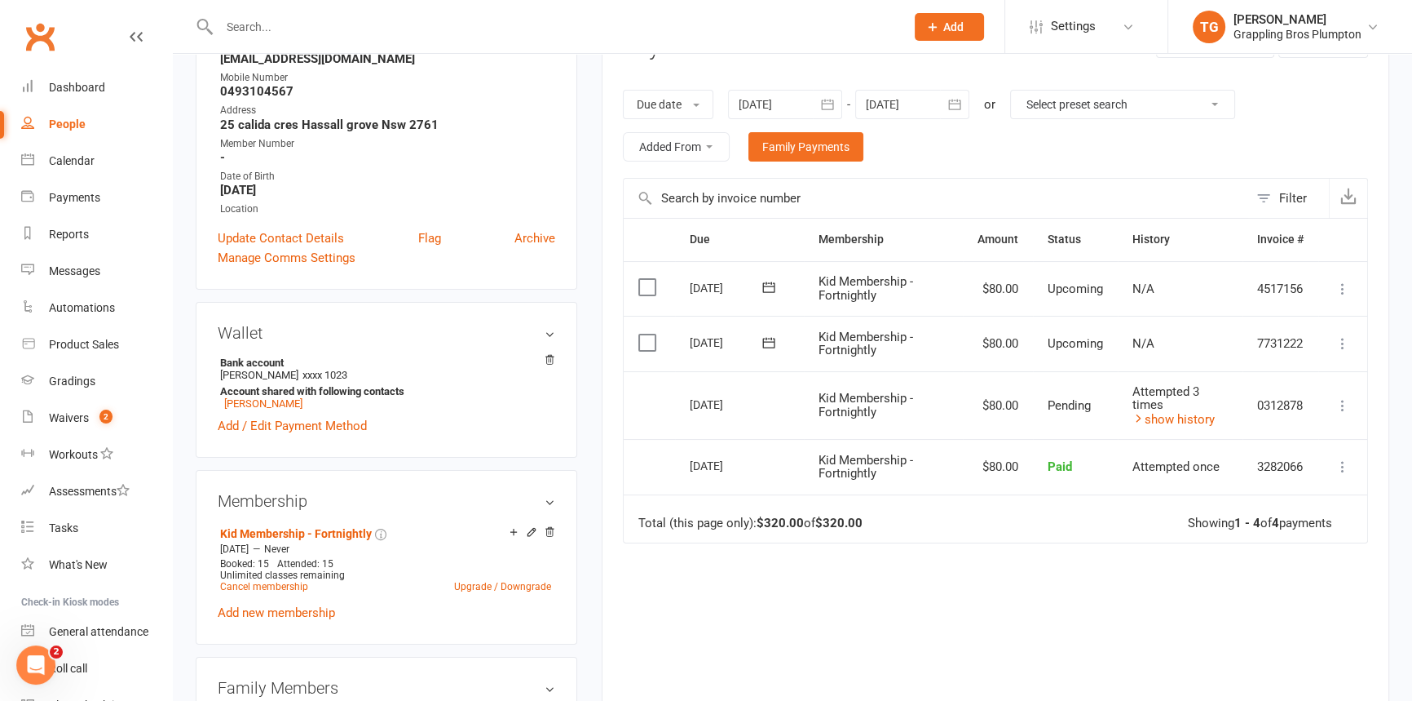
scroll to position [259, 0]
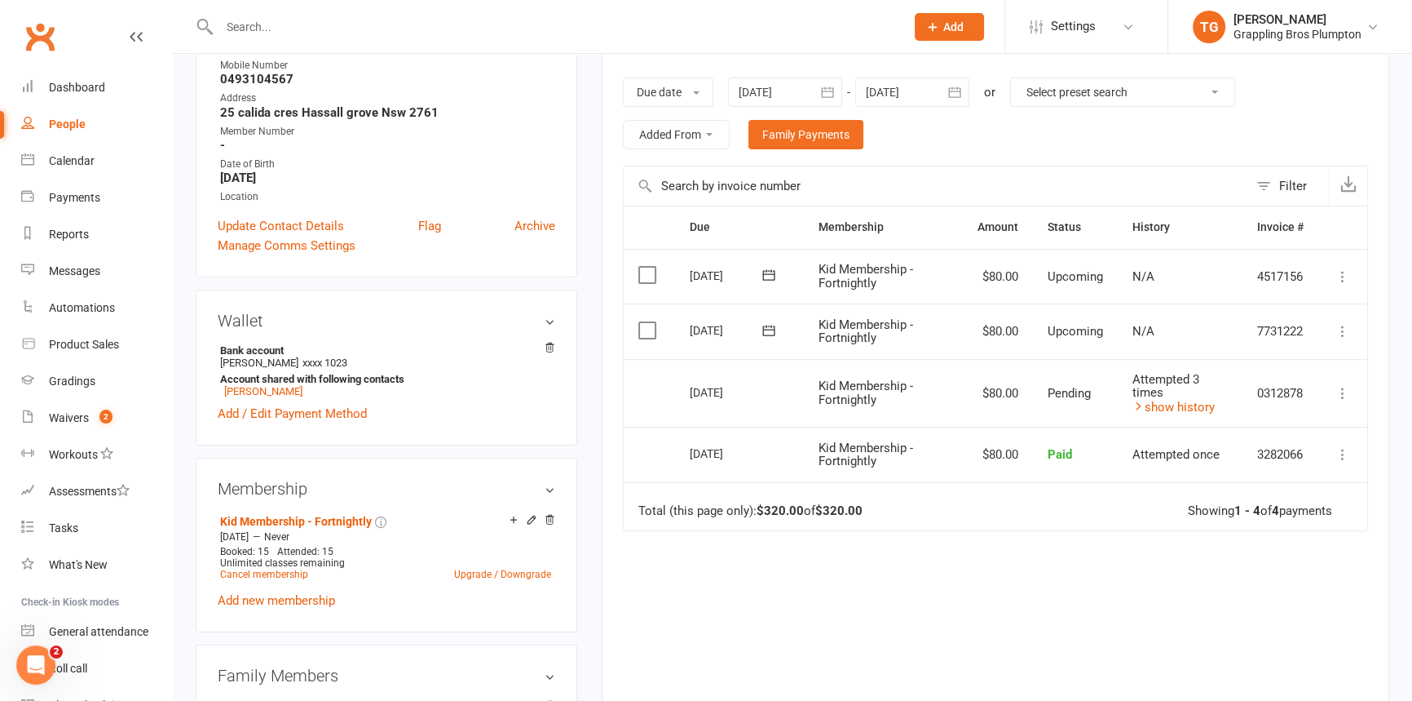
click at [1347, 387] on icon at bounding box center [1343, 393] width 16 height 16
click at [1346, 387] on icon at bounding box center [1343, 393] width 16 height 16
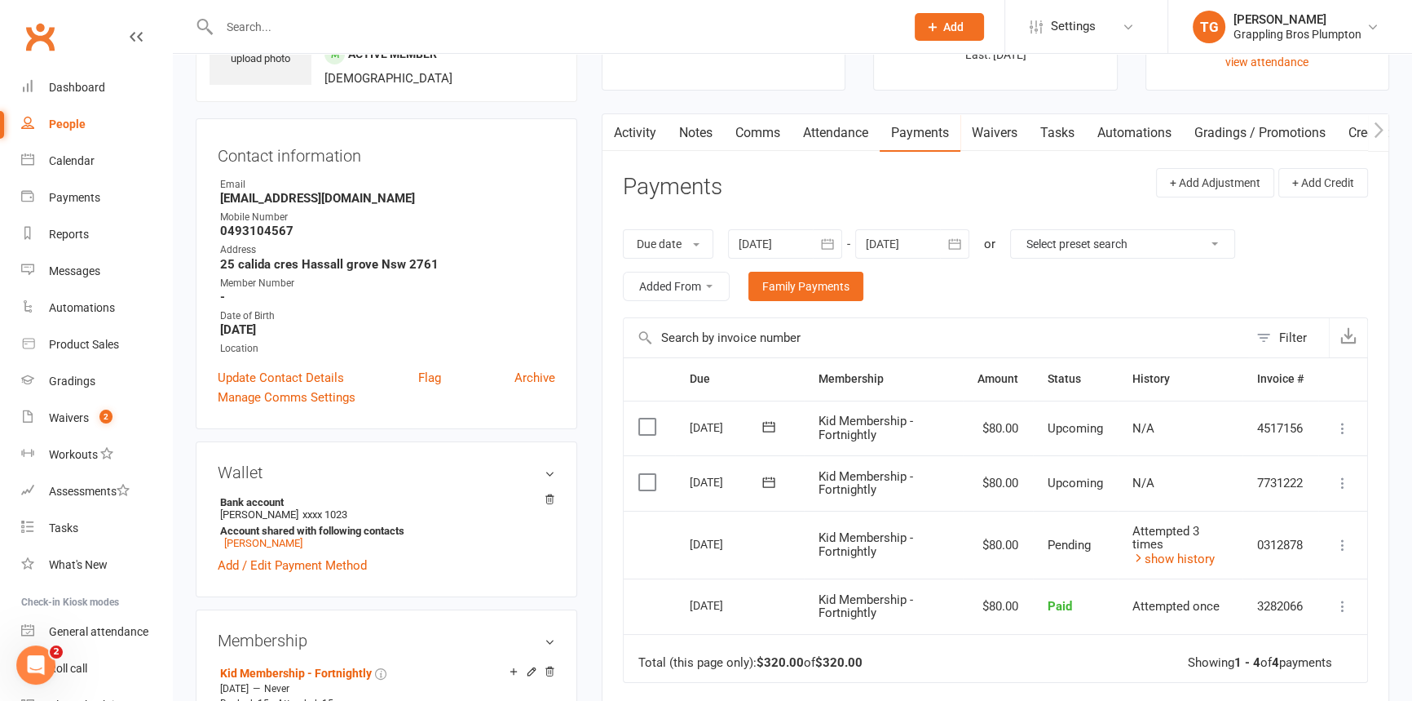
scroll to position [0, 0]
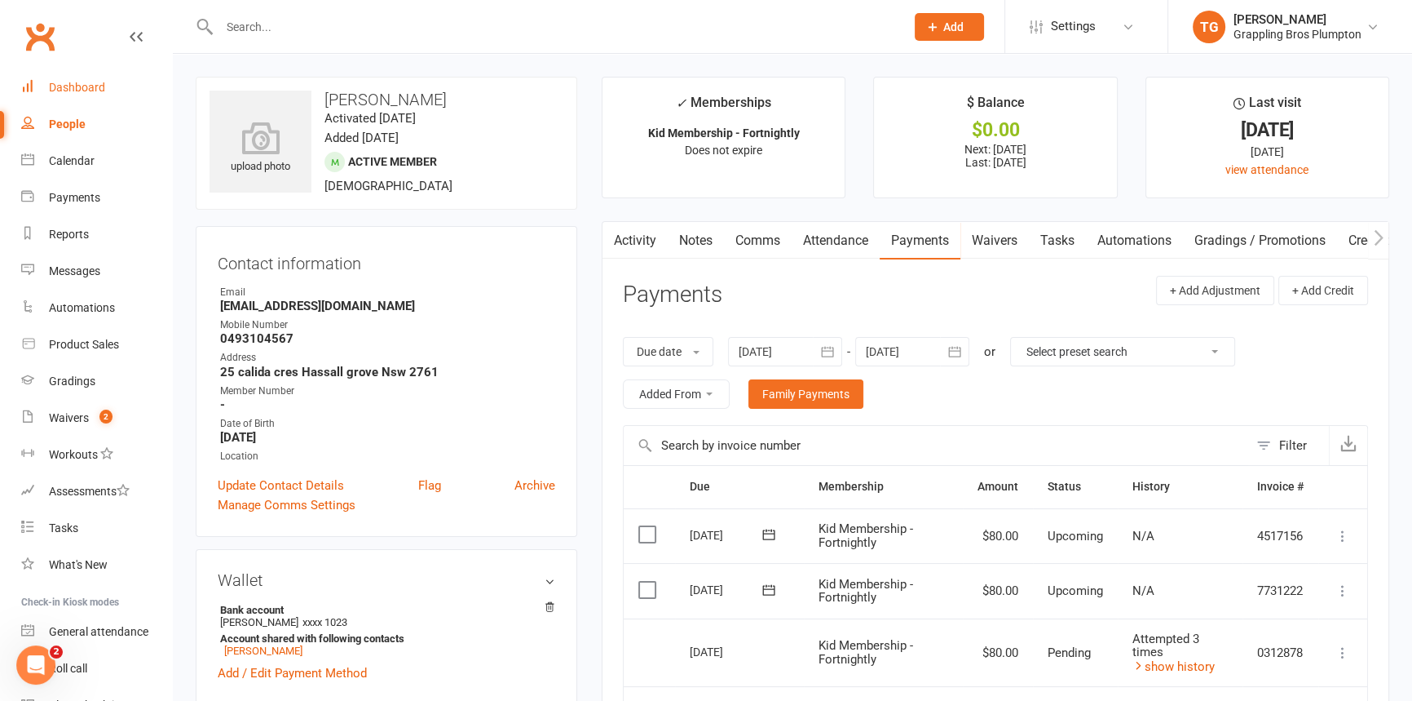
click at [58, 80] on link "Dashboard" at bounding box center [96, 87] width 151 height 37
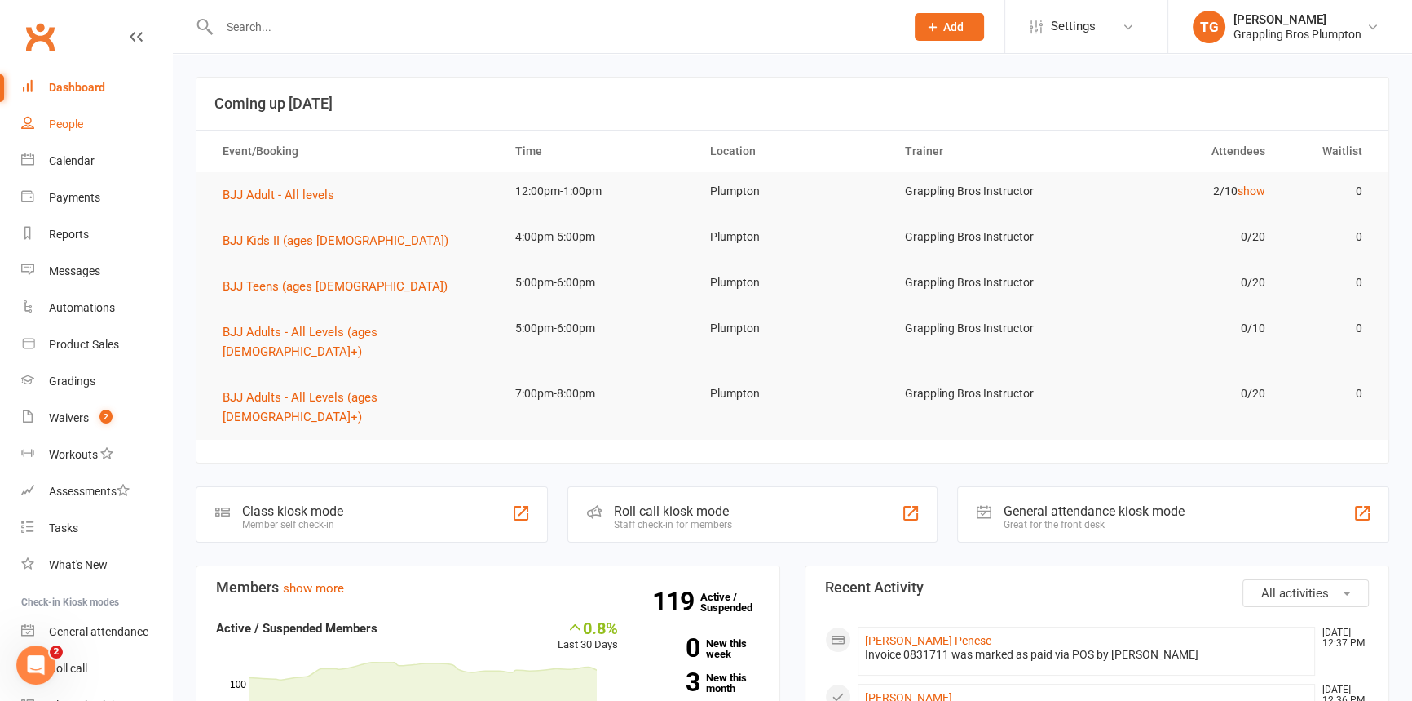
click at [70, 128] on div "People" at bounding box center [66, 123] width 34 height 13
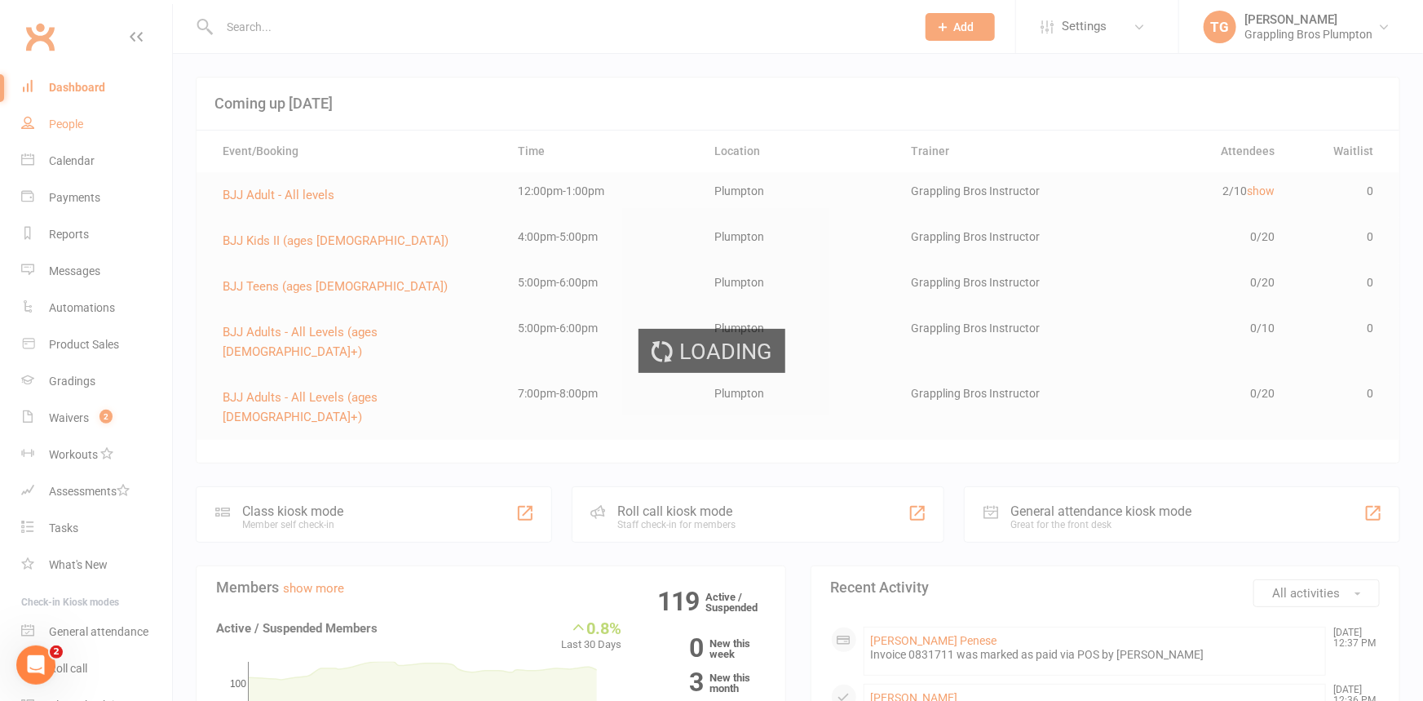
select select "100"
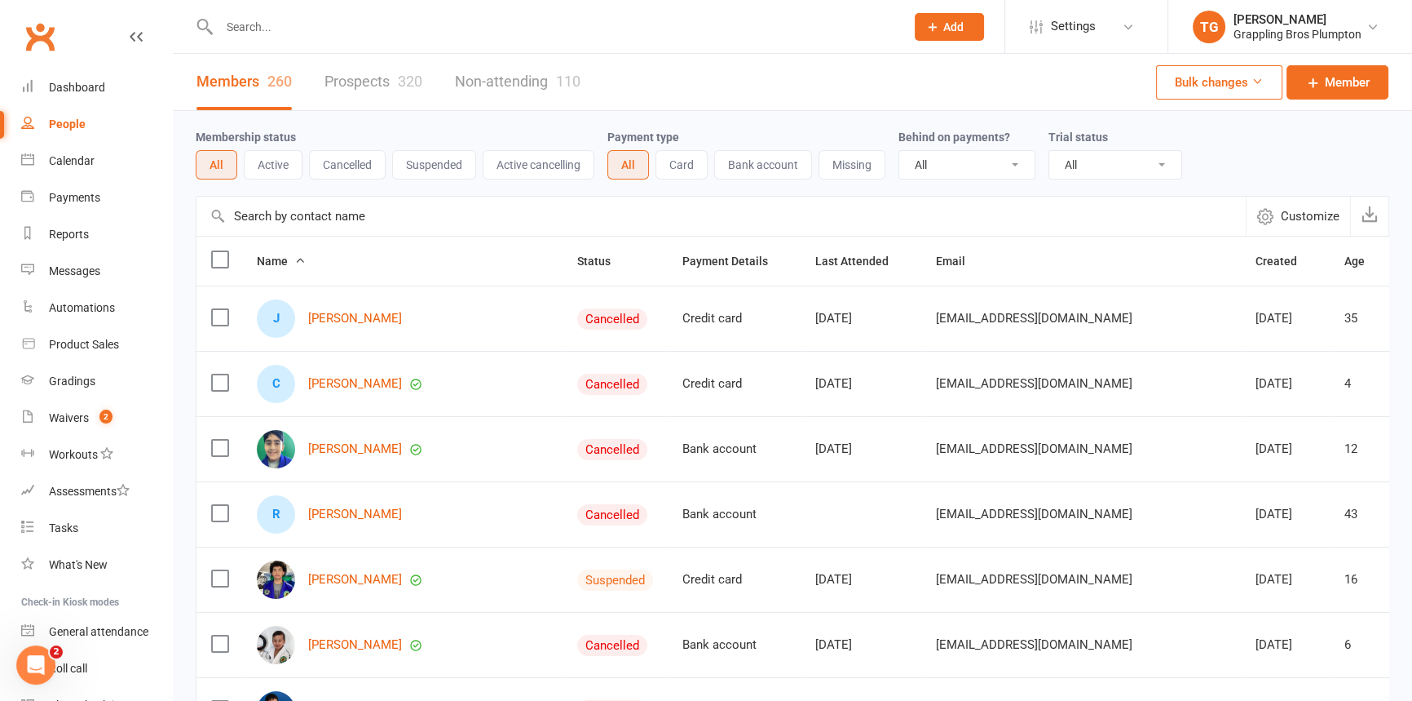
click at [428, 163] on button "Suspended" at bounding box center [434, 164] width 84 height 29
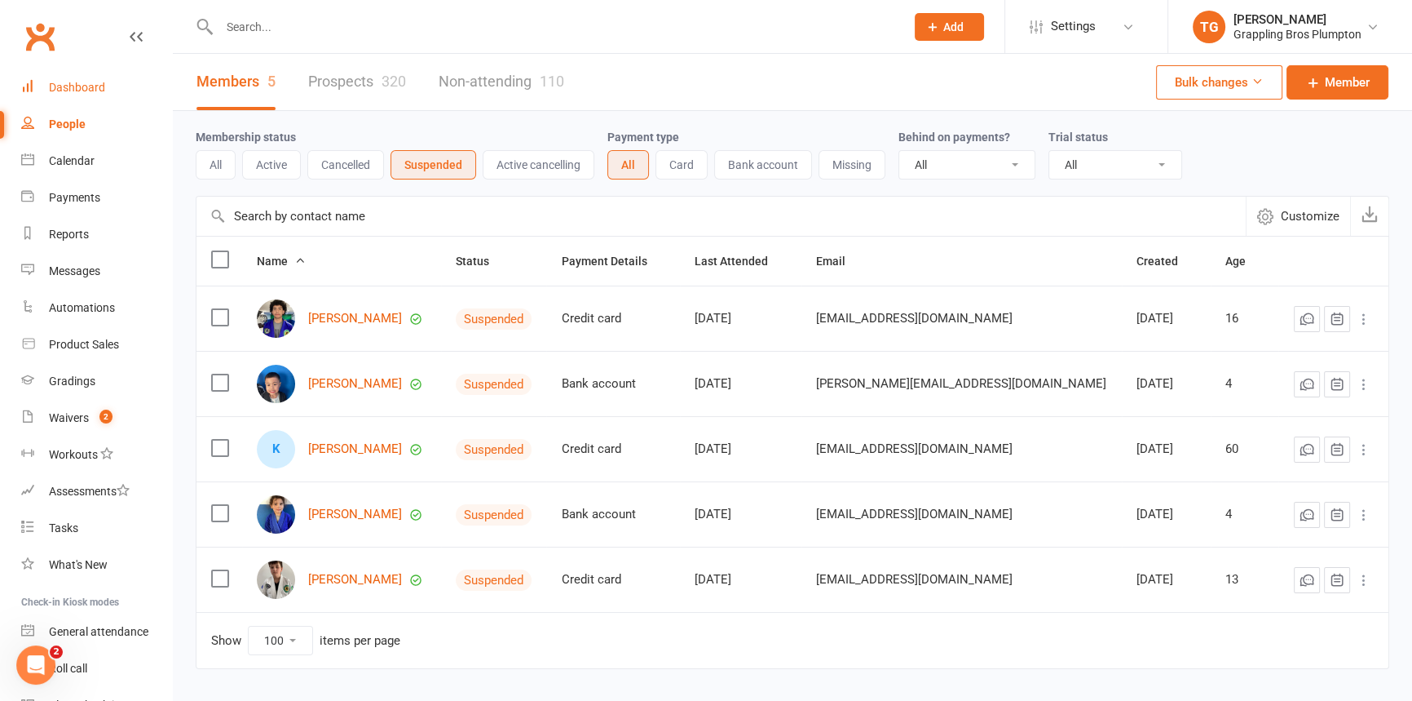
click at [56, 85] on div "Dashboard" at bounding box center [77, 87] width 56 height 13
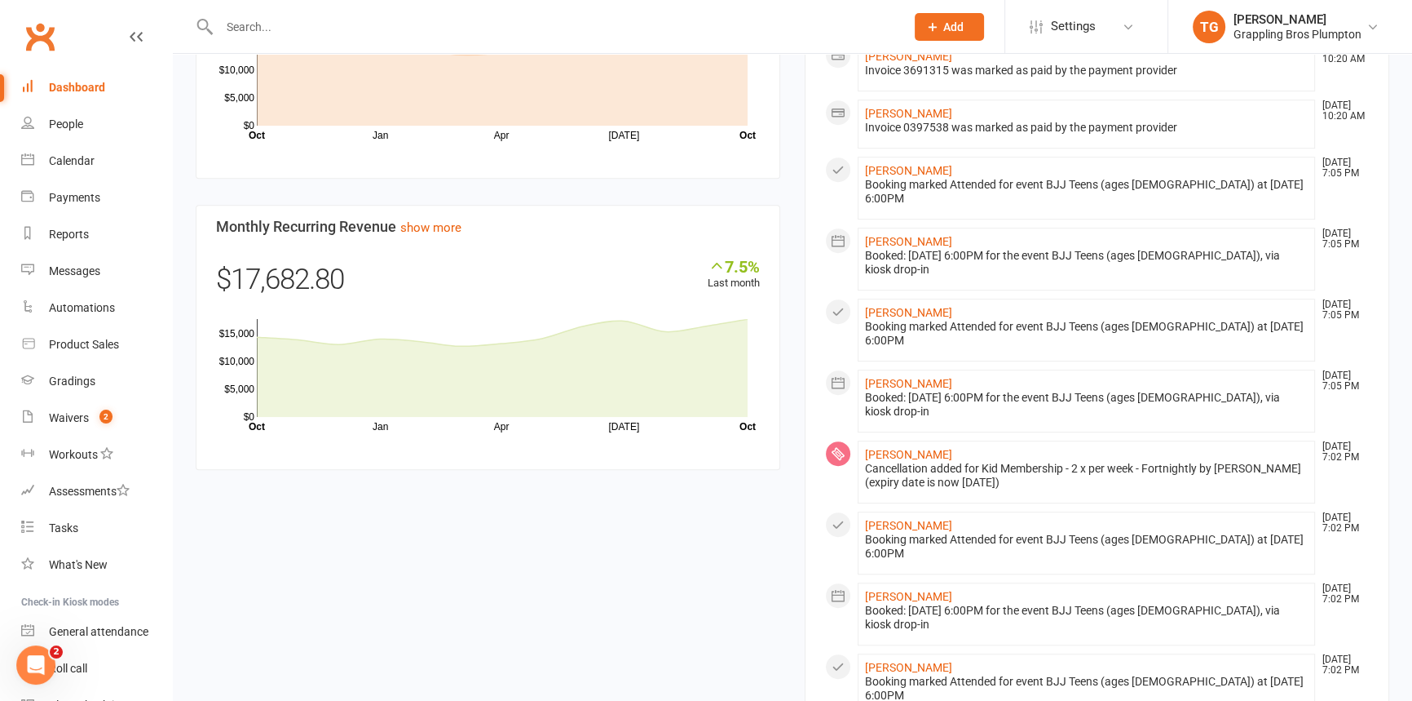
scroll to position [1188, 0]
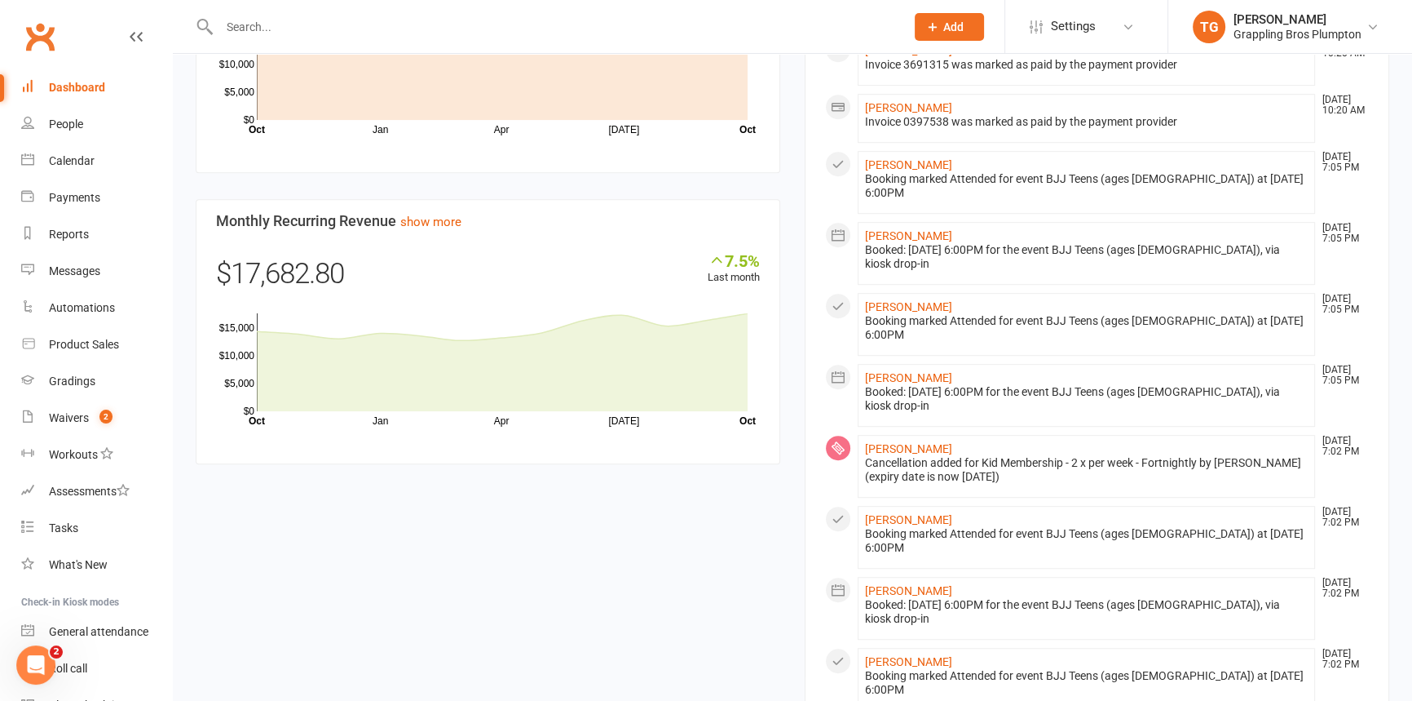
click at [58, 85] on div "Dashboard" at bounding box center [77, 87] width 56 height 13
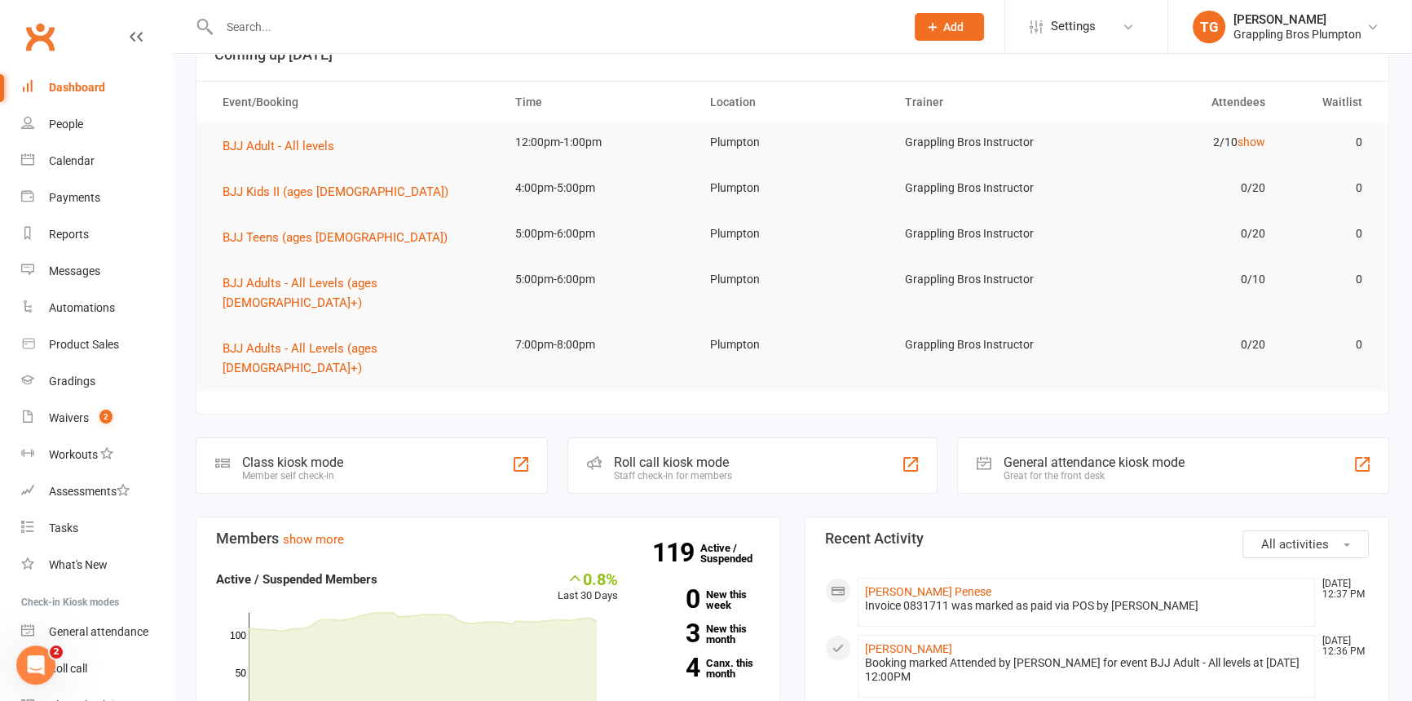
scroll to position [0, 0]
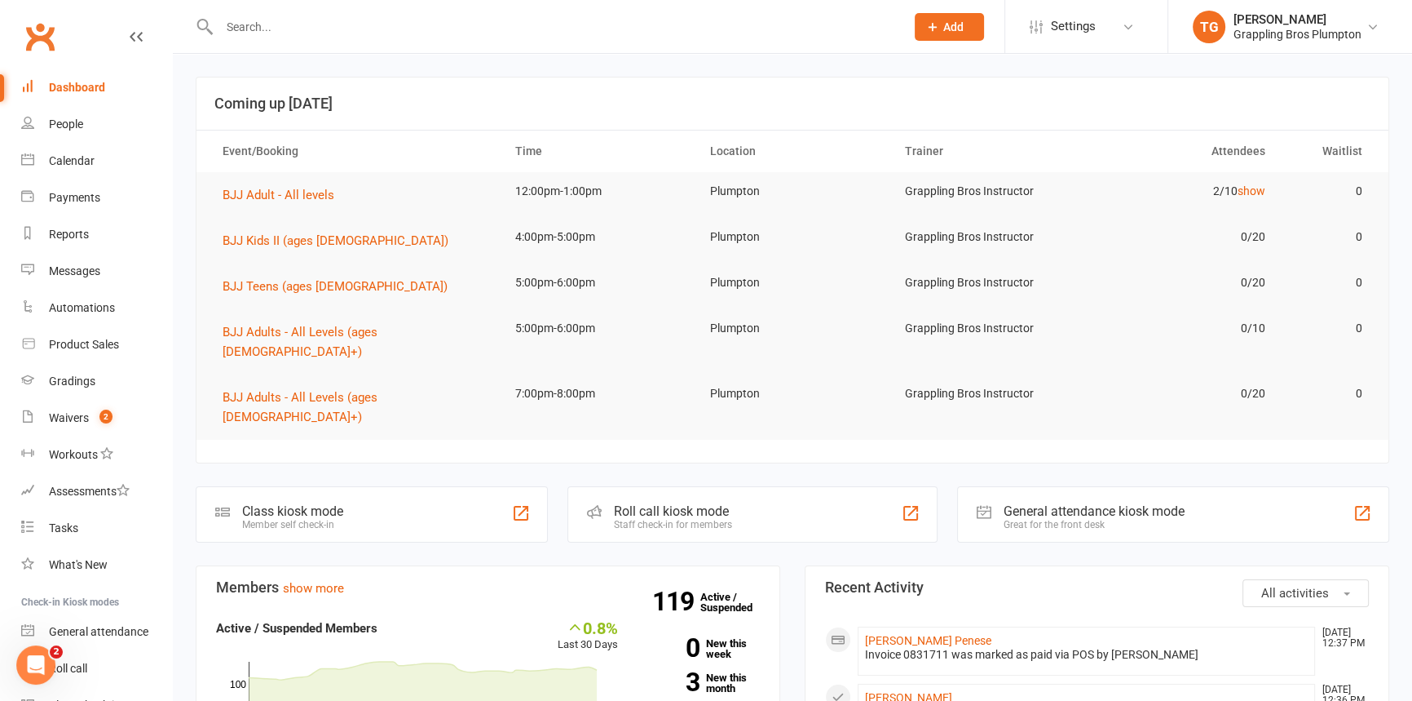
click at [73, 86] on div "Dashboard" at bounding box center [77, 87] width 56 height 13
